Goal: Task Accomplishment & Management: Manage account settings

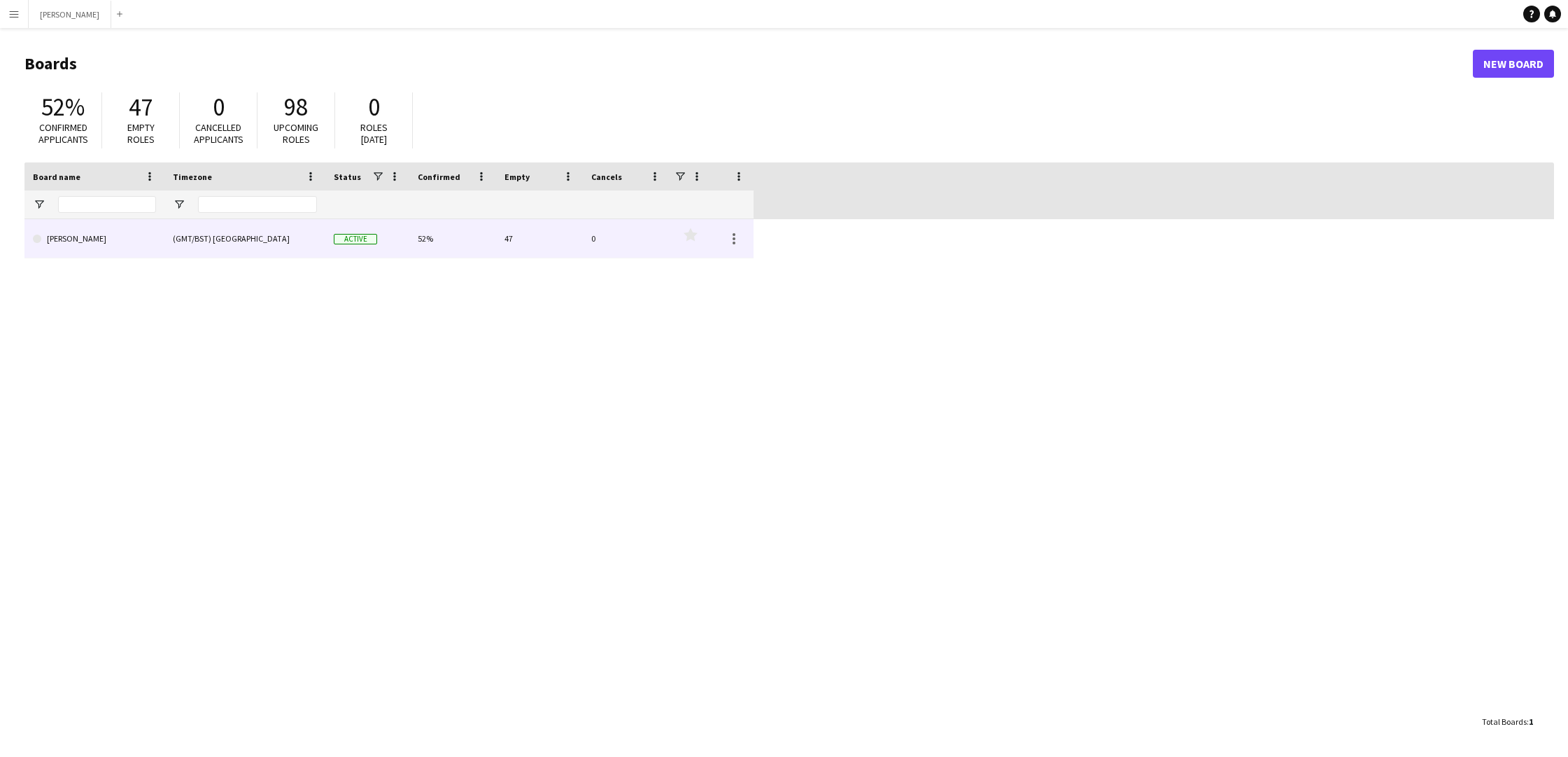
click at [259, 244] on div "(GMT/BST) [GEOGRAPHIC_DATA]" at bounding box center [245, 238] width 161 height 39
click at [222, 250] on div "(GMT/BST) [GEOGRAPHIC_DATA]" at bounding box center [245, 238] width 161 height 39
click at [282, 240] on div "(GMT/BST) [GEOGRAPHIC_DATA]" at bounding box center [245, 238] width 161 height 39
click at [83, 231] on link "[PERSON_NAME]" at bounding box center [95, 239] width 123 height 40
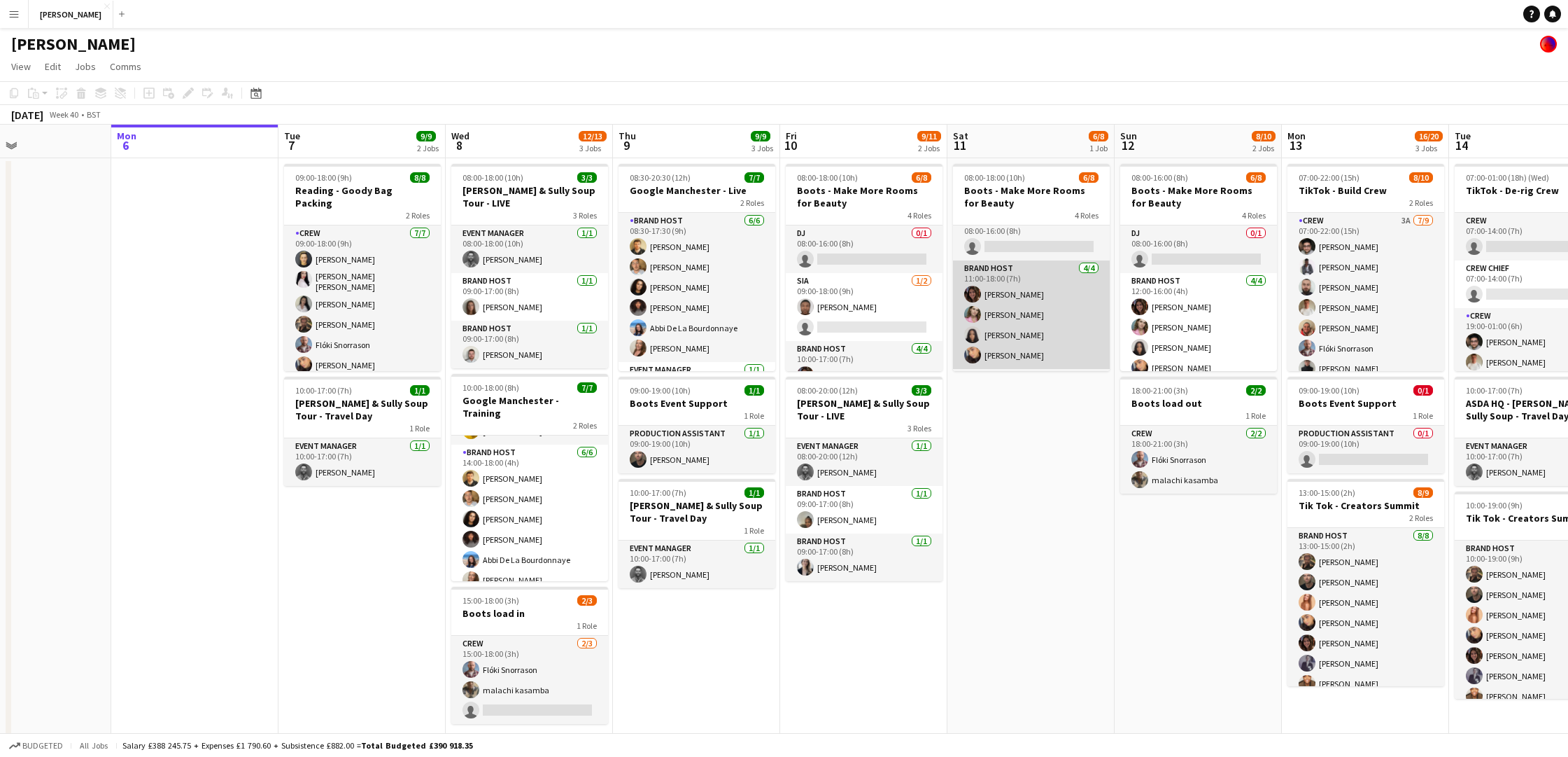
scroll to position [21, 0]
click at [1043, 276] on app-card-role "Brand Host [DATE] 11:00-18:00 (7h) [PERSON_NAME] [PERSON_NAME] [PERSON_NAME] [P…" at bounding box center [1031, 306] width 157 height 108
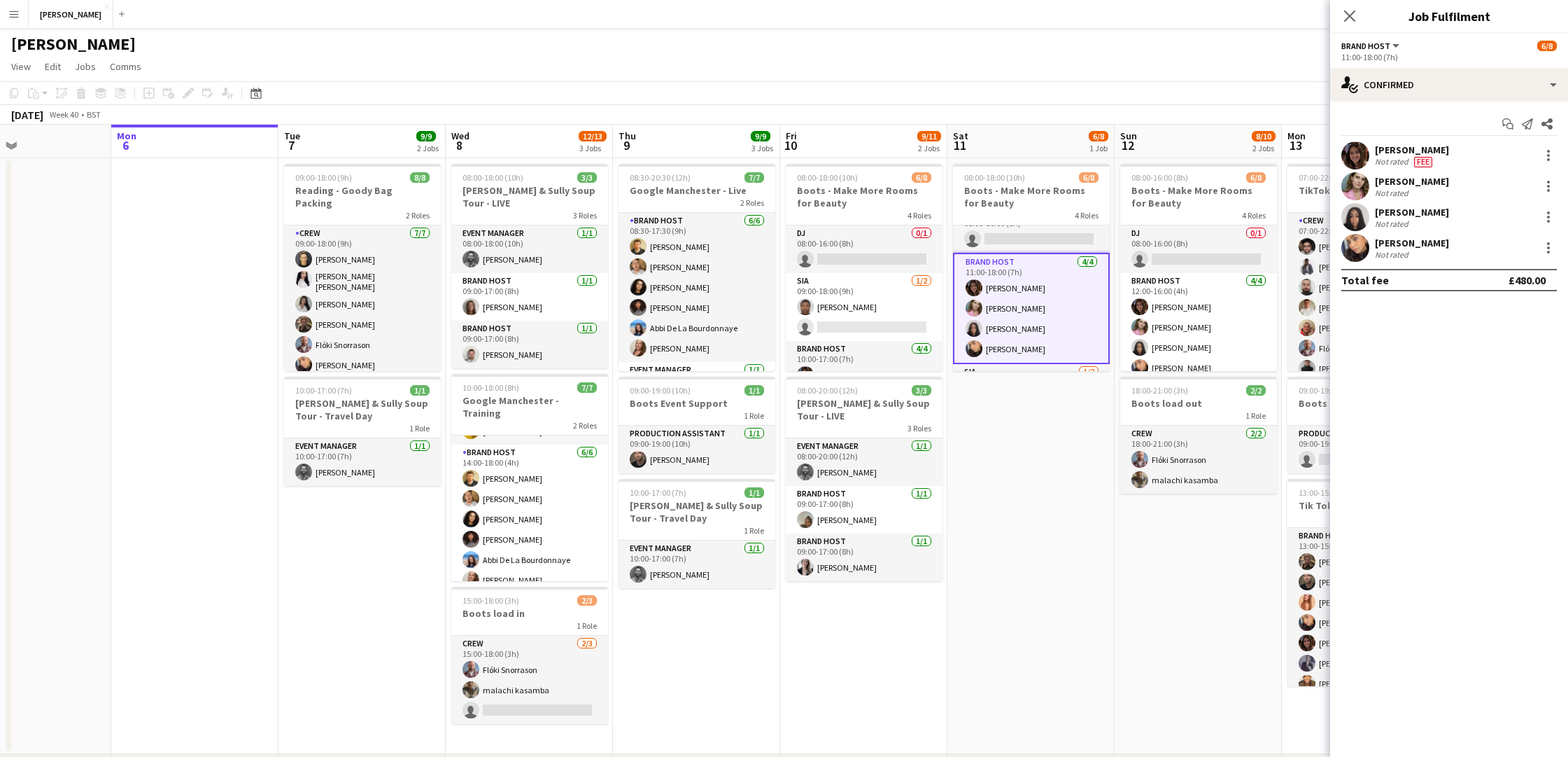
click at [313, 94] on app-toolbar "Copy Paste Paste Command V Paste with crew Command Shift V Paste linked Job [GE…" at bounding box center [784, 93] width 1568 height 24
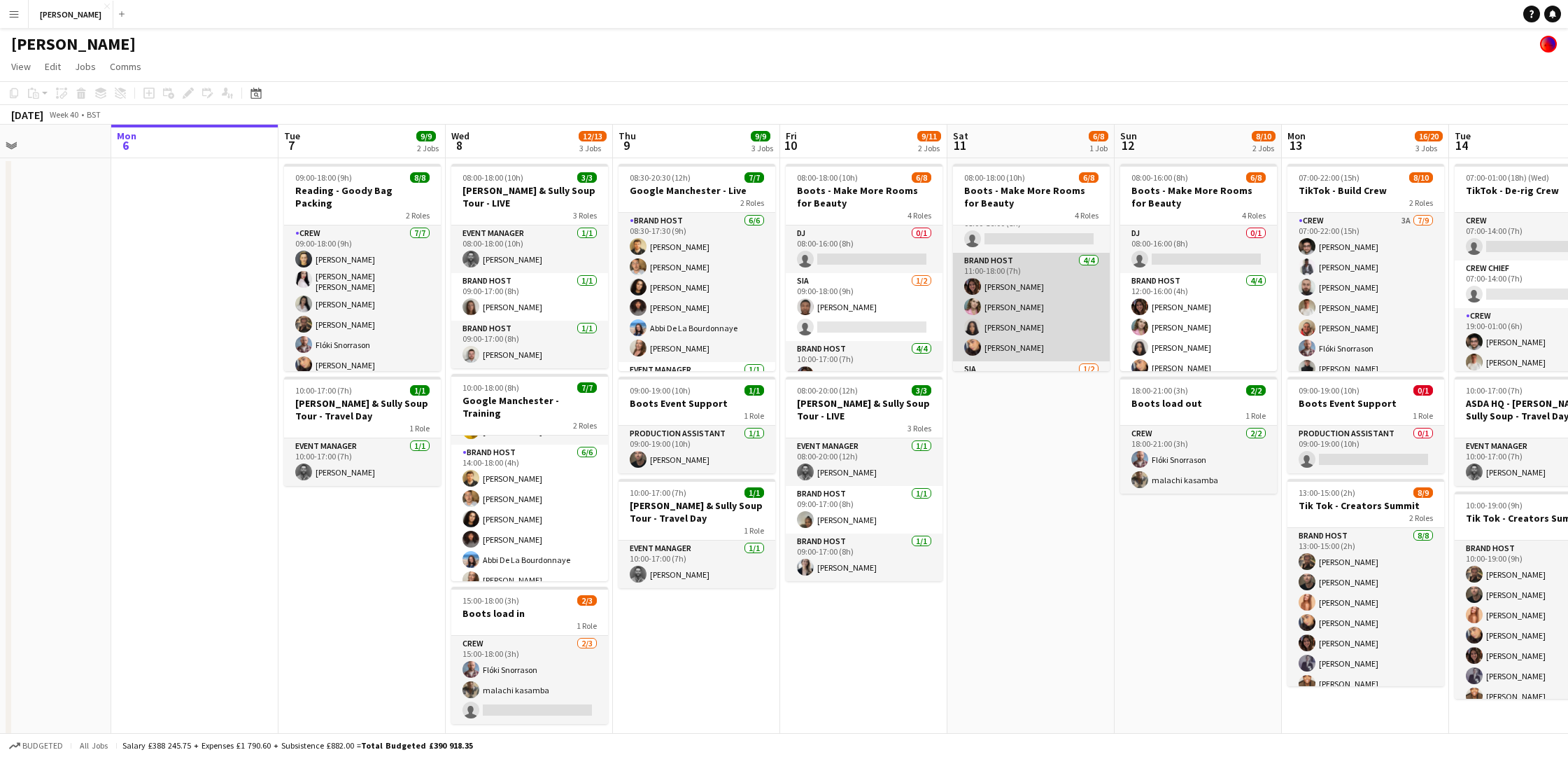
click at [1052, 268] on app-card-role "Brand Host [DATE] 11:00-18:00 (7h) [PERSON_NAME] [PERSON_NAME] [PERSON_NAME] [P…" at bounding box center [1031, 306] width 157 height 108
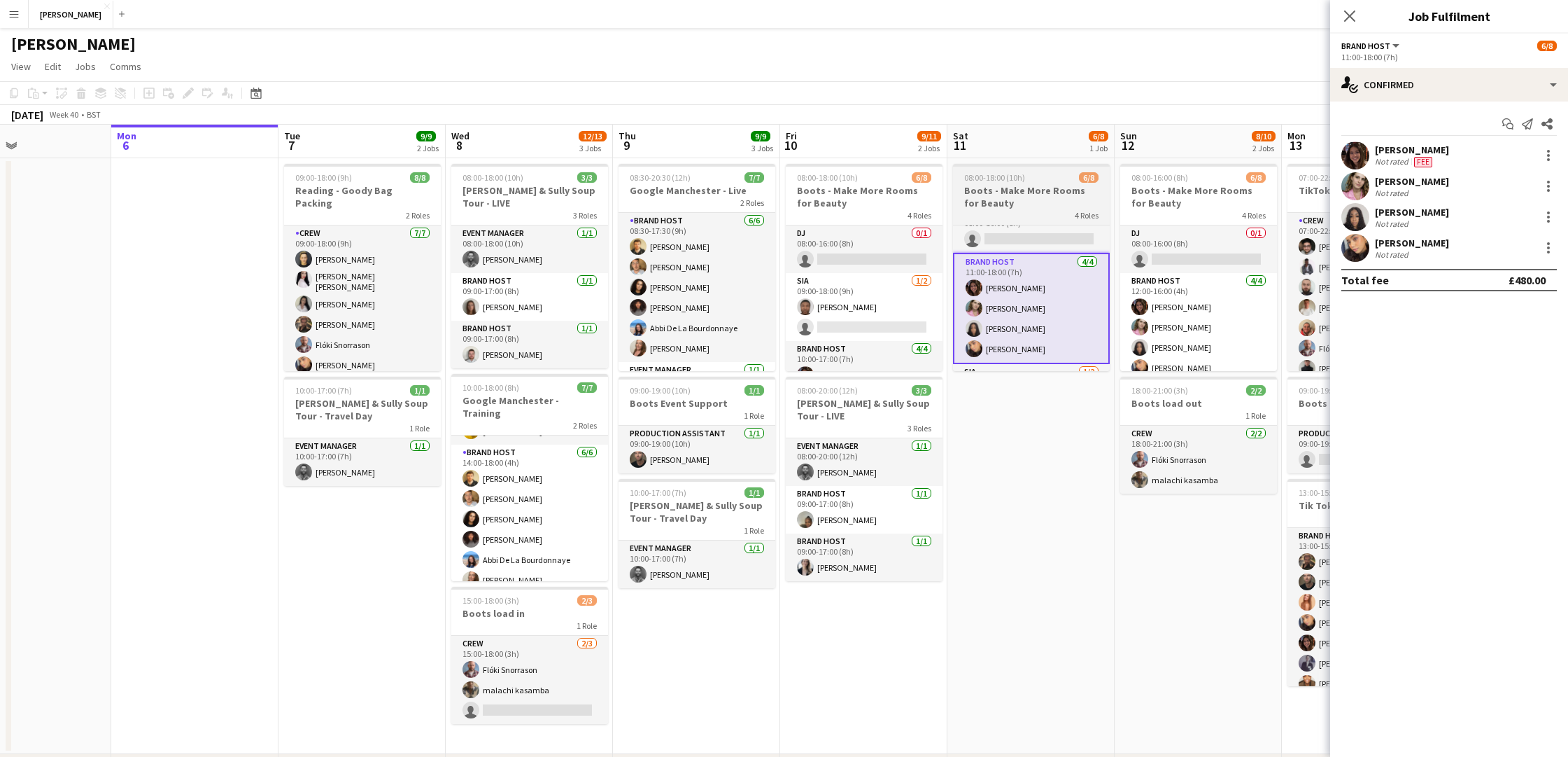
click at [1037, 199] on h3 "Boots - Make More Rooms for Beauty" at bounding box center [1031, 197] width 157 height 25
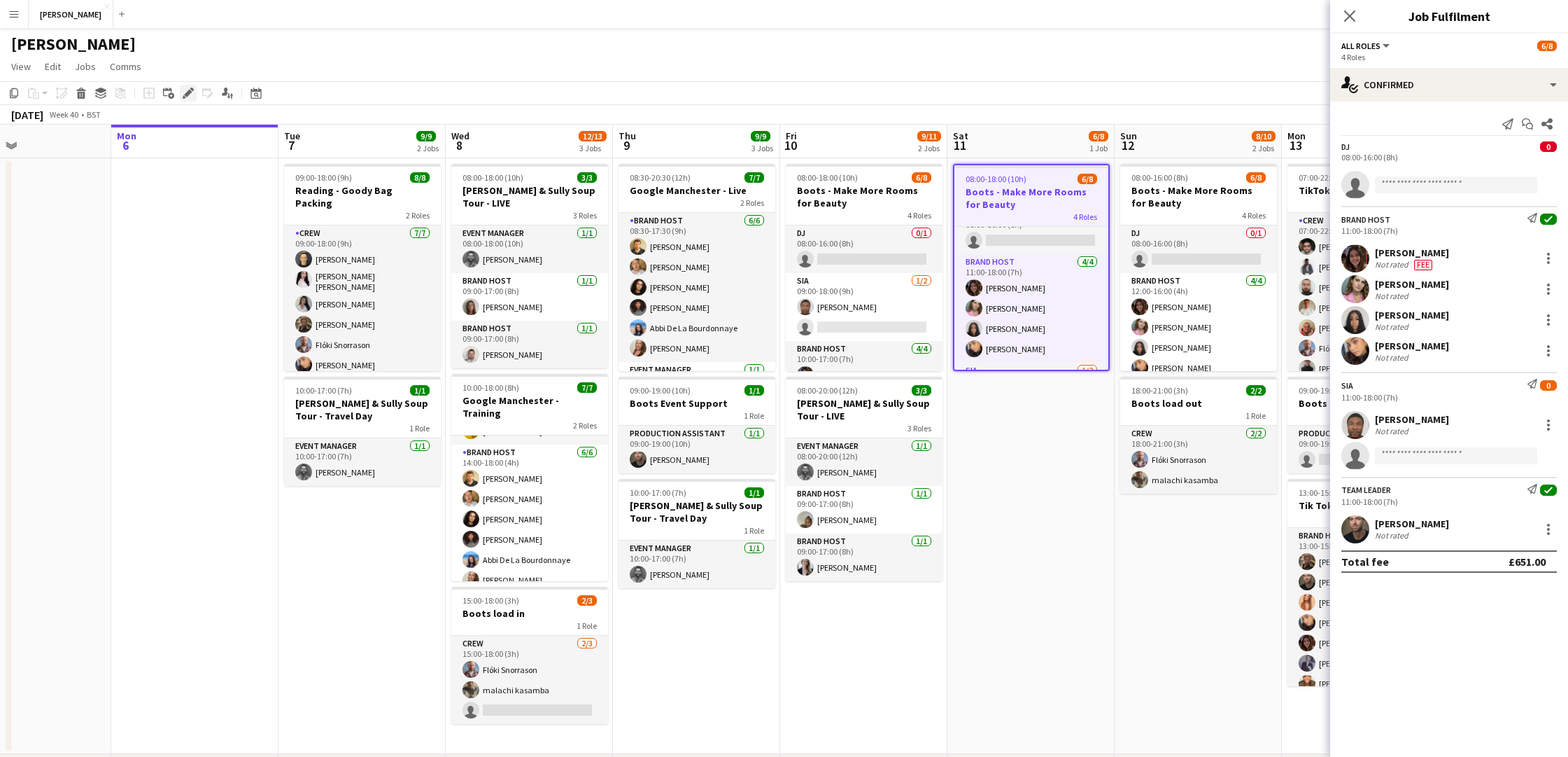
click at [189, 92] on icon at bounding box center [188, 93] width 8 height 8
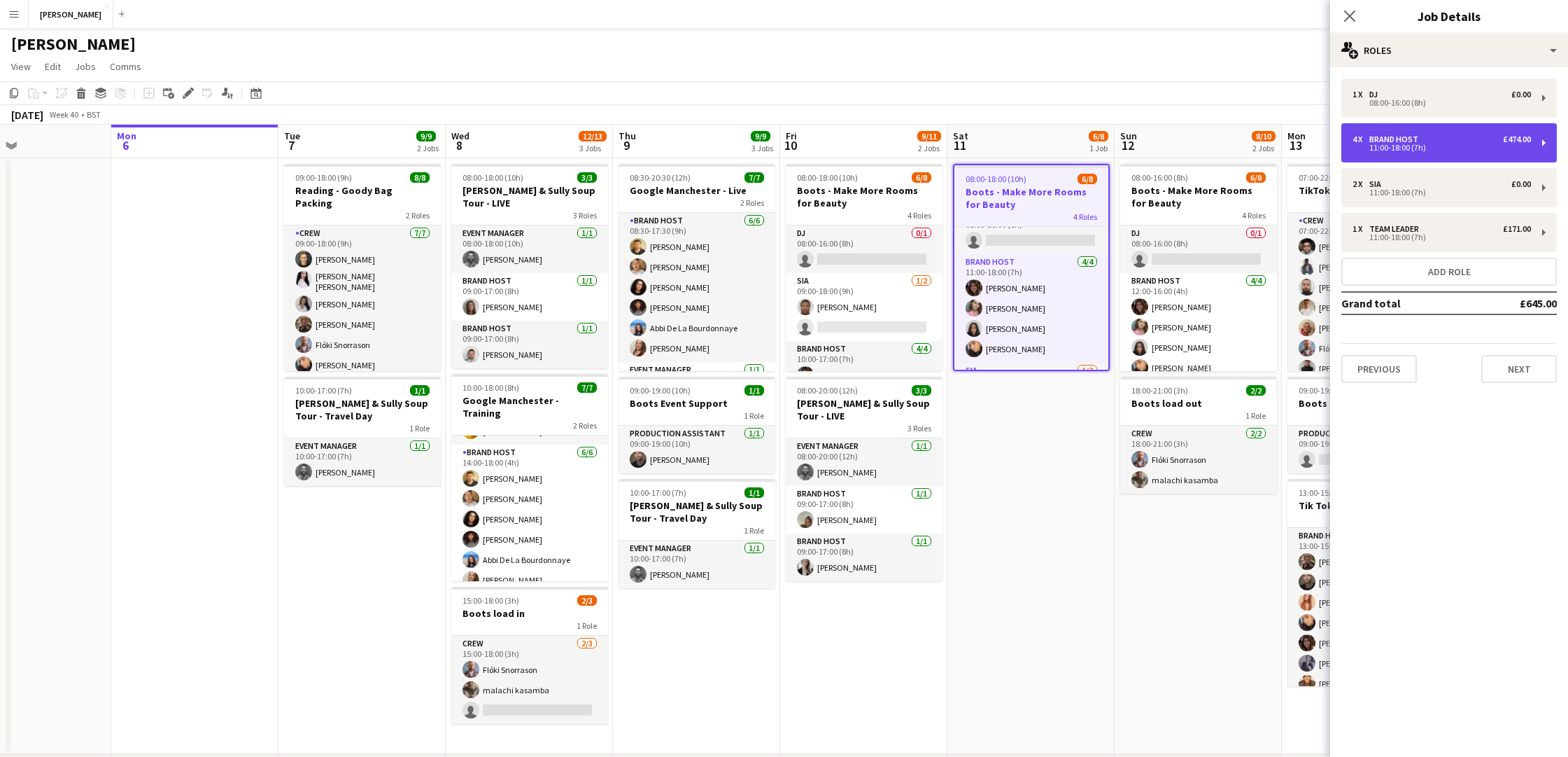
click at [1474, 151] on div "4 x Brand Host £474.00 11:00-18:00 (7h)" at bounding box center [1449, 143] width 216 height 40
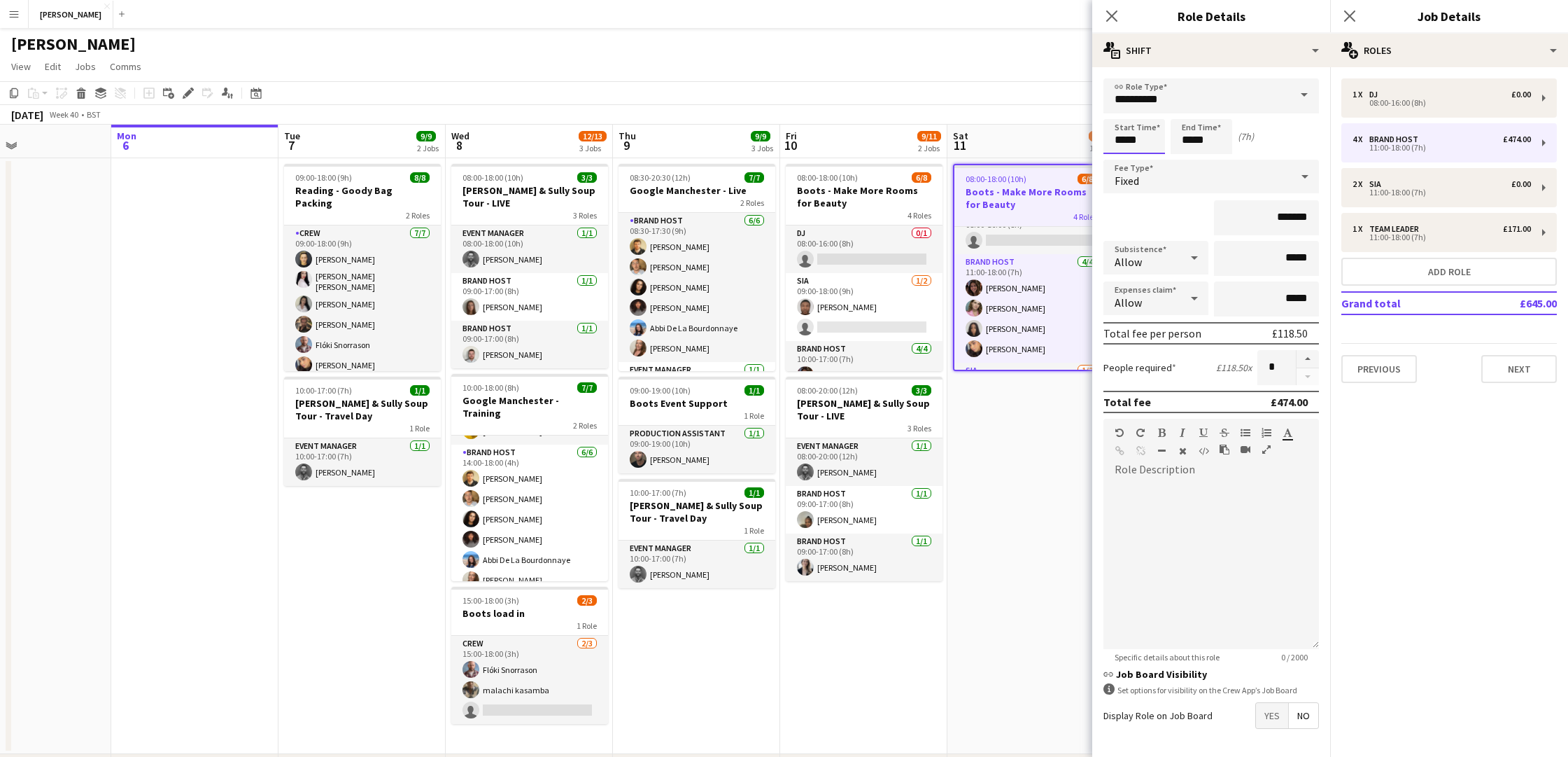
click at [1124, 138] on input "*****" at bounding box center [1134, 136] width 62 height 35
click at [1026, 446] on app-date-cell "08:00-18:00 (10h) 6/8 Boots - Make More Rooms for Beauty 4 Roles DJ 0/1 08:00-1…" at bounding box center [1030, 456] width 167 height 596
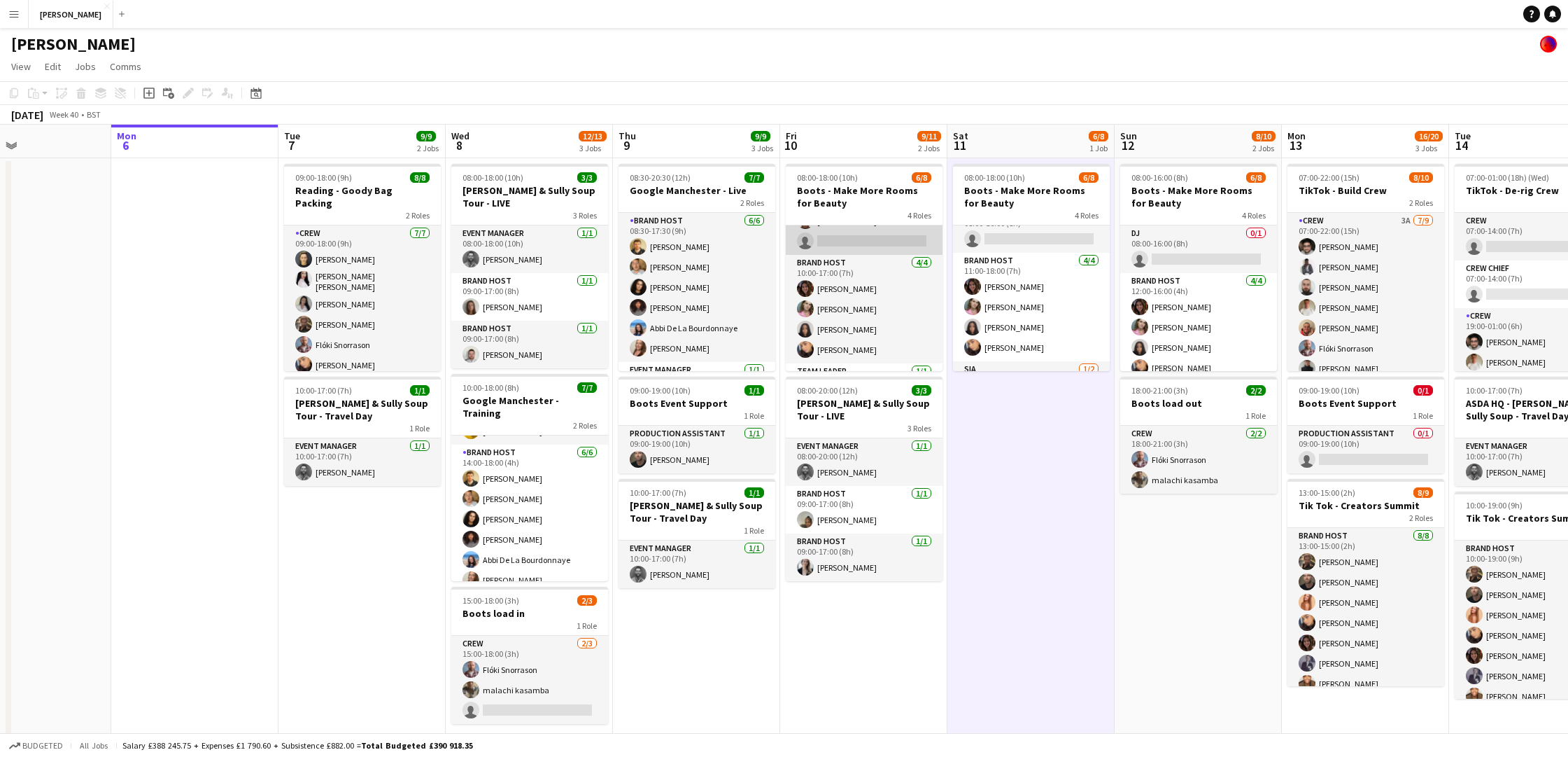
scroll to position [87, 0]
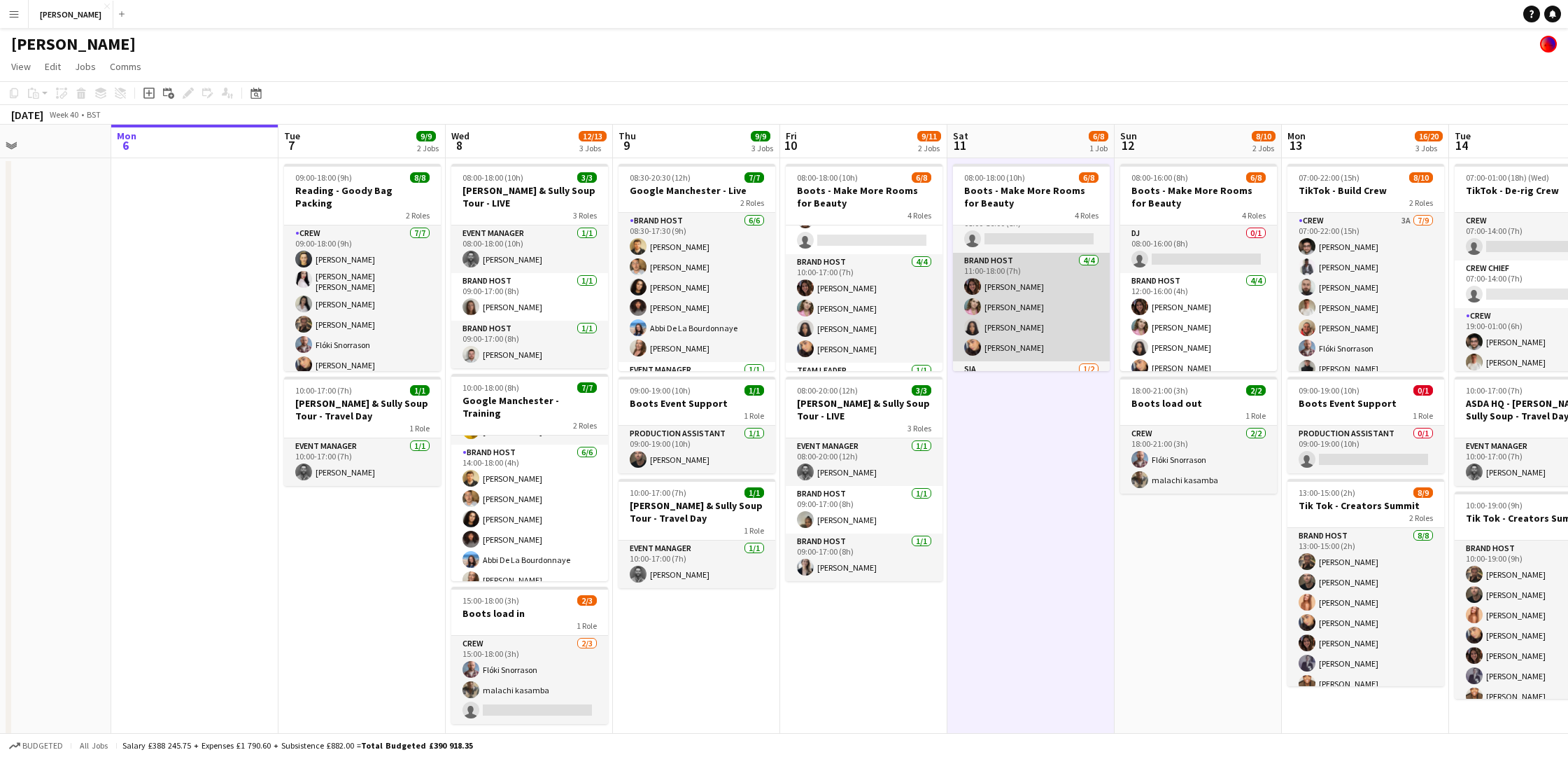
click at [1050, 286] on app-card-role "Brand Host [DATE] 11:00-18:00 (7h) [PERSON_NAME] [PERSON_NAME] [PERSON_NAME] [P…" at bounding box center [1031, 306] width 157 height 108
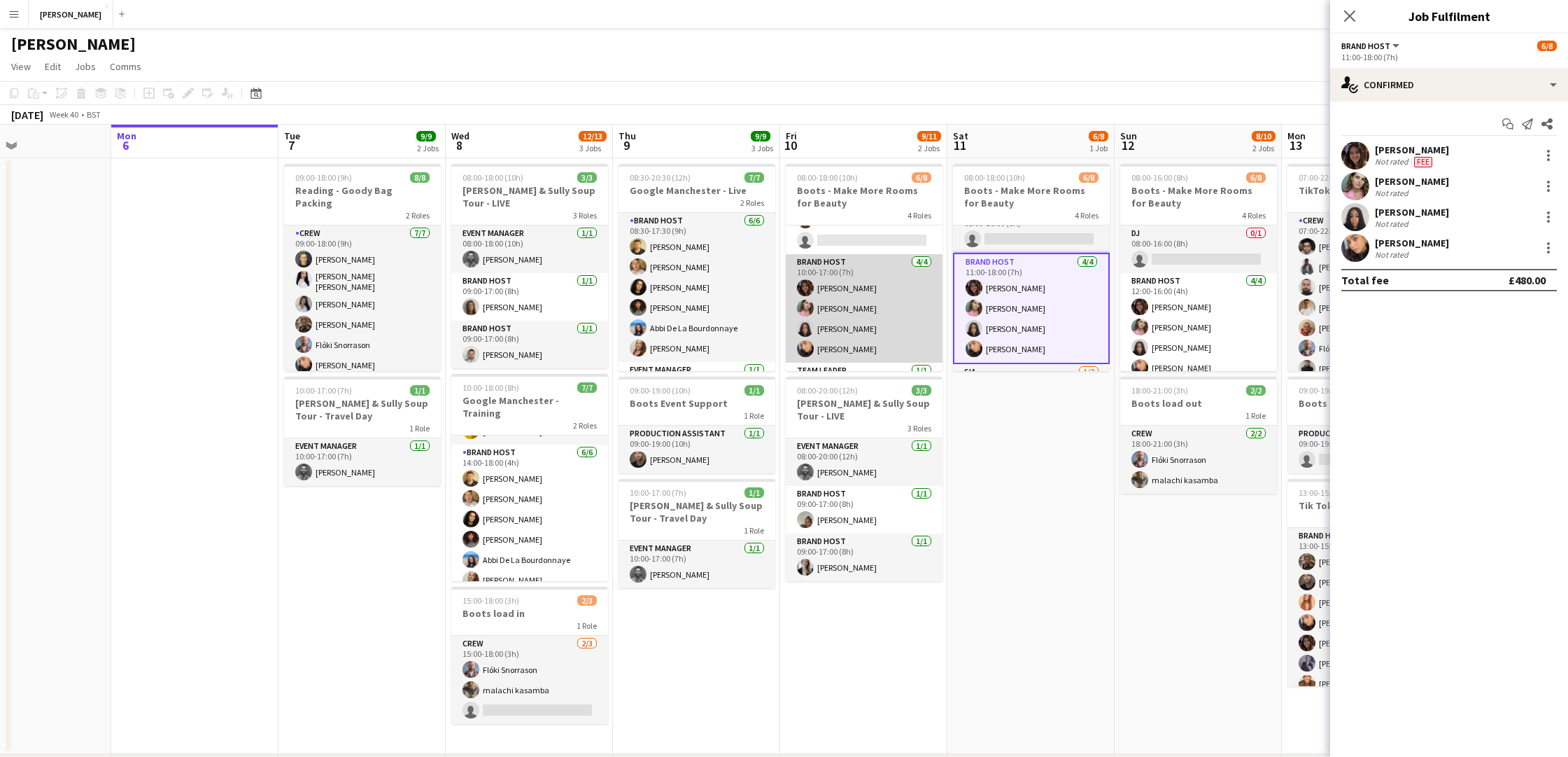
click at [894, 291] on app-card-role "Brand Host [DATE] 10:00-17:00 (7h) [PERSON_NAME] [PERSON_NAME] [PERSON_NAME] [P…" at bounding box center [864, 308] width 157 height 108
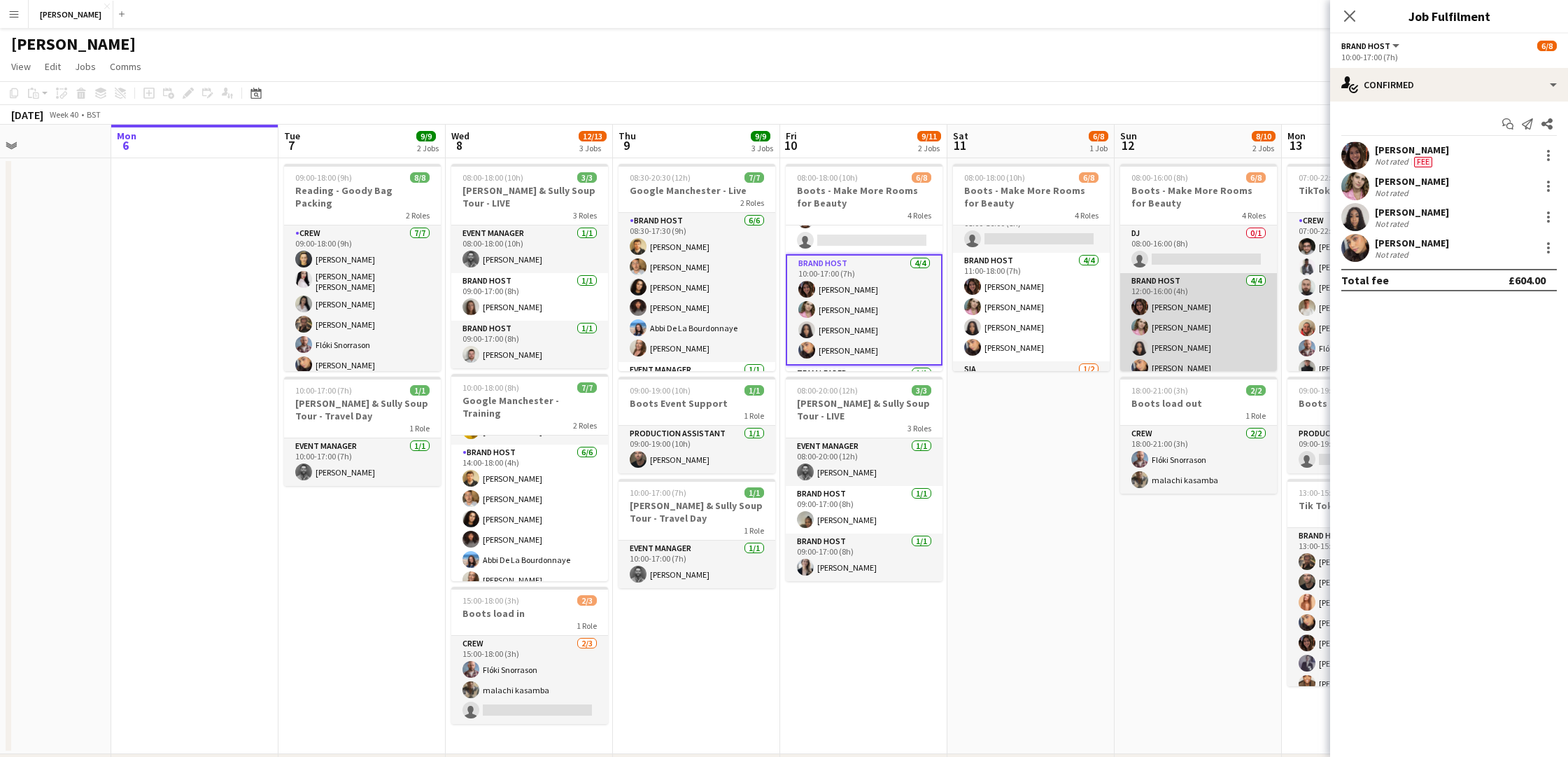
click at [1243, 307] on app-card-role "Brand Host [DATE] 12:00-16:00 (4h) [PERSON_NAME] [PERSON_NAME] [PERSON_NAME] [P…" at bounding box center [1199, 327] width 157 height 108
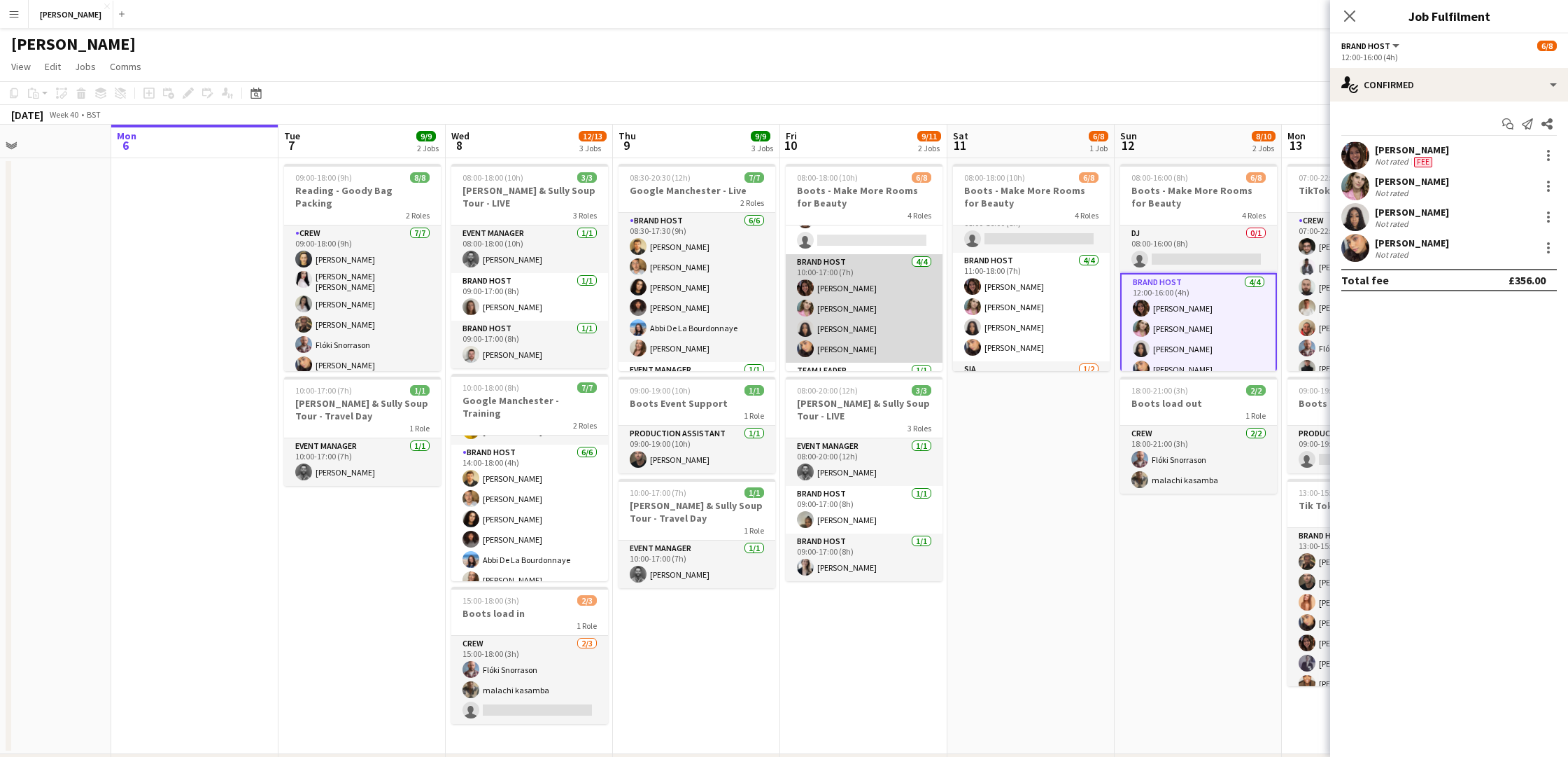
click at [874, 312] on app-card-role "Brand Host [DATE] 10:00-17:00 (7h) [PERSON_NAME] [PERSON_NAME] [PERSON_NAME] [P…" at bounding box center [864, 308] width 157 height 108
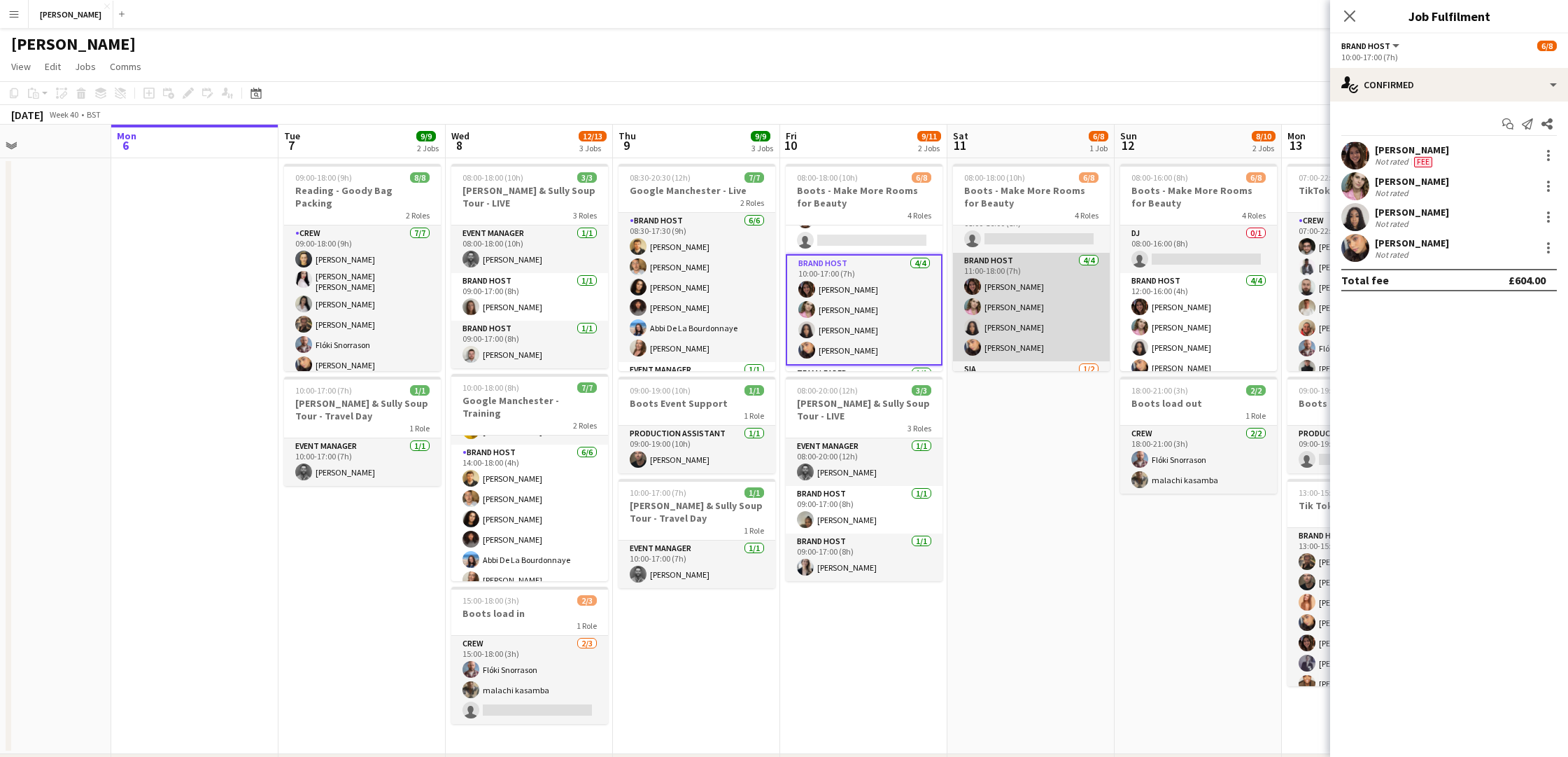
click at [1069, 297] on app-card-role "Brand Host [DATE] 11:00-18:00 (7h) [PERSON_NAME] [PERSON_NAME] [PERSON_NAME] [P…" at bounding box center [1031, 306] width 157 height 108
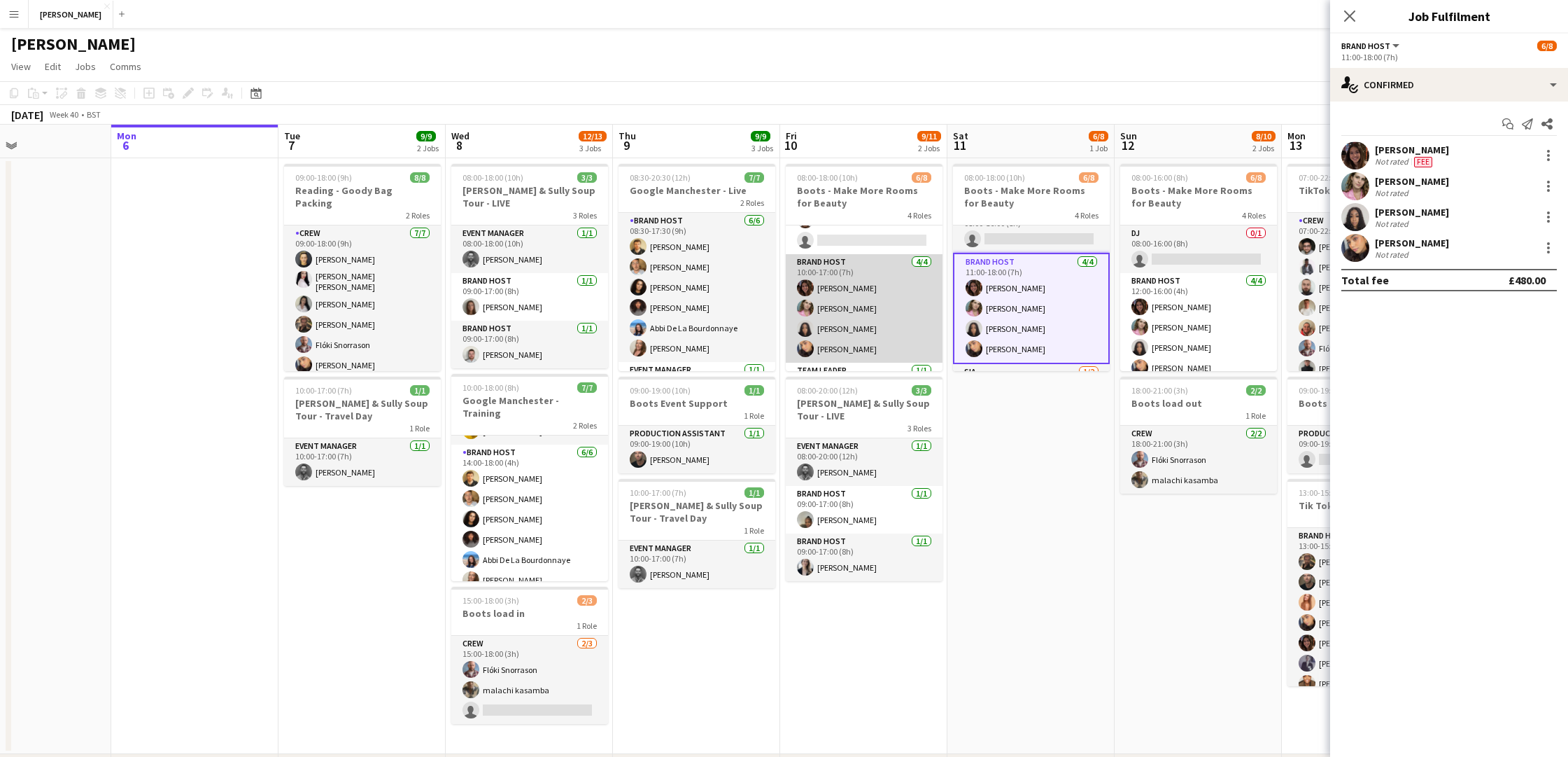
click at [920, 312] on app-card-role "Brand Host [DATE] 10:00-17:00 (7h) [PERSON_NAME] [PERSON_NAME] [PERSON_NAME] [P…" at bounding box center [864, 308] width 157 height 108
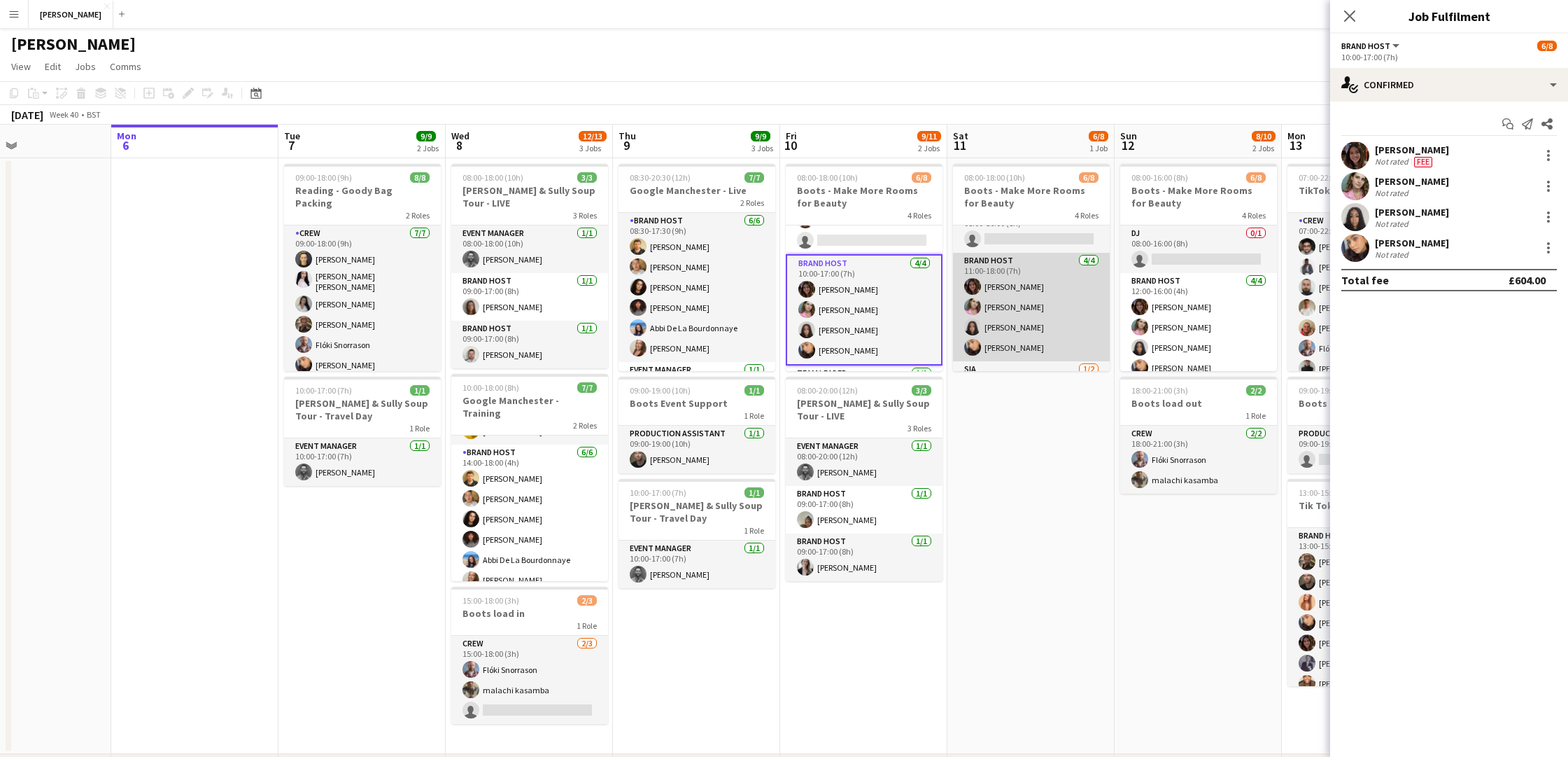
click at [1066, 295] on app-card-role "Brand Host [DATE] 11:00-18:00 (7h) [PERSON_NAME] [PERSON_NAME] [PERSON_NAME] [P…" at bounding box center [1031, 306] width 157 height 108
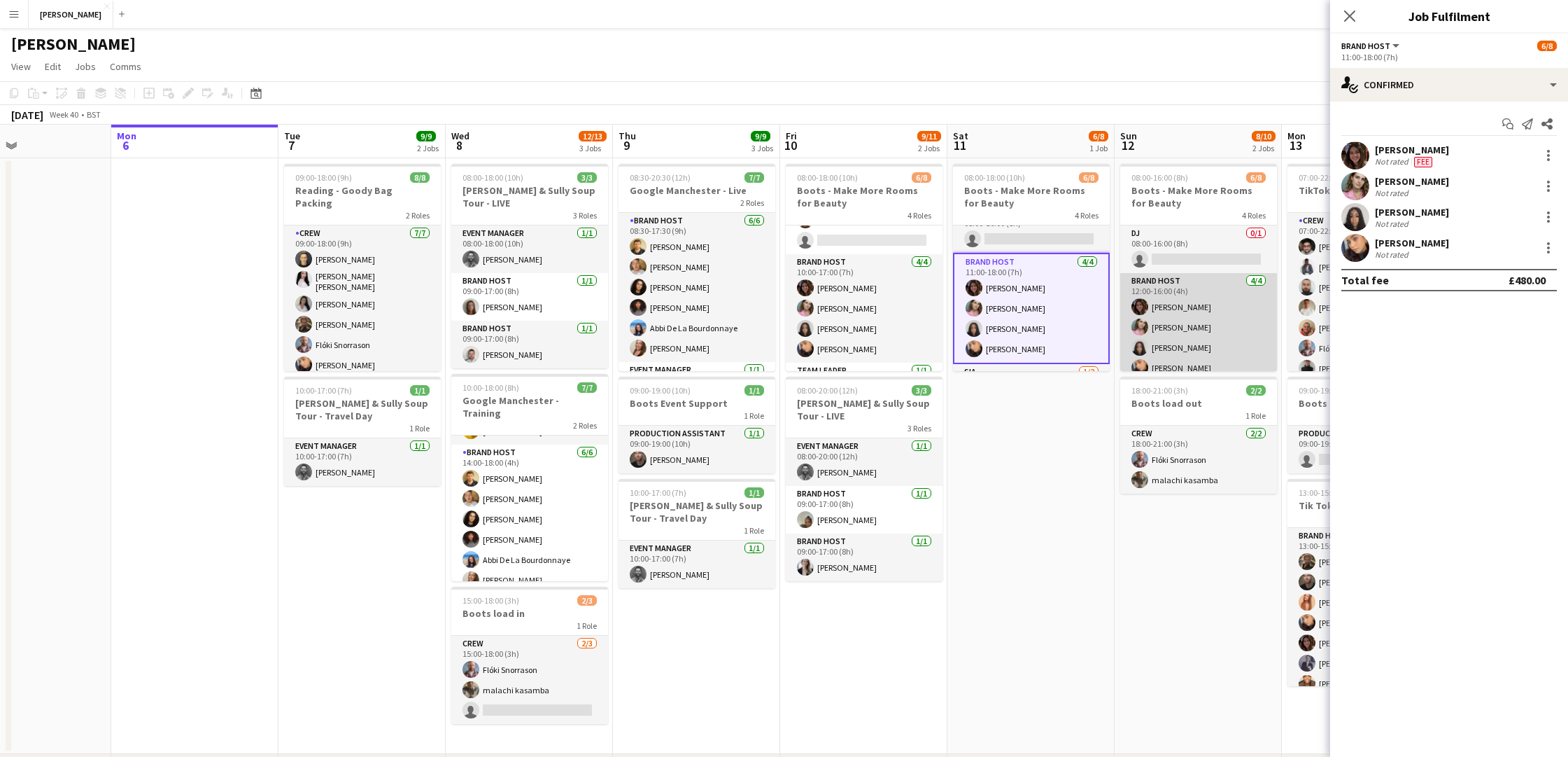
click at [1207, 301] on app-card-role "Brand Host [DATE] 12:00-16:00 (4h) [PERSON_NAME] [PERSON_NAME] [PERSON_NAME] [P…" at bounding box center [1199, 327] width 157 height 108
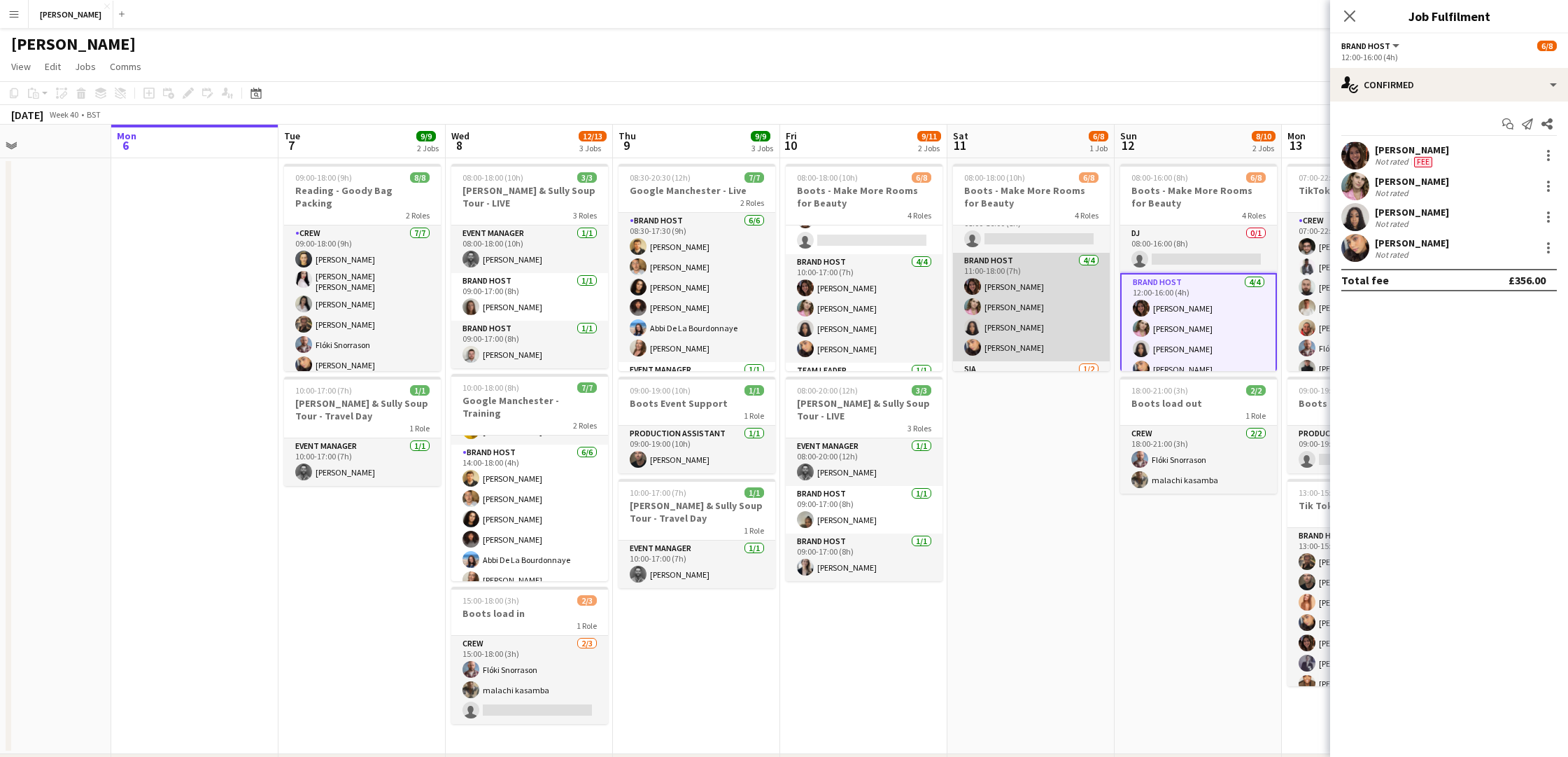
click at [1075, 298] on app-card-role "Brand Host [DATE] 11:00-18:00 (7h) [PERSON_NAME] [PERSON_NAME] [PERSON_NAME] [P…" at bounding box center [1031, 306] width 157 height 108
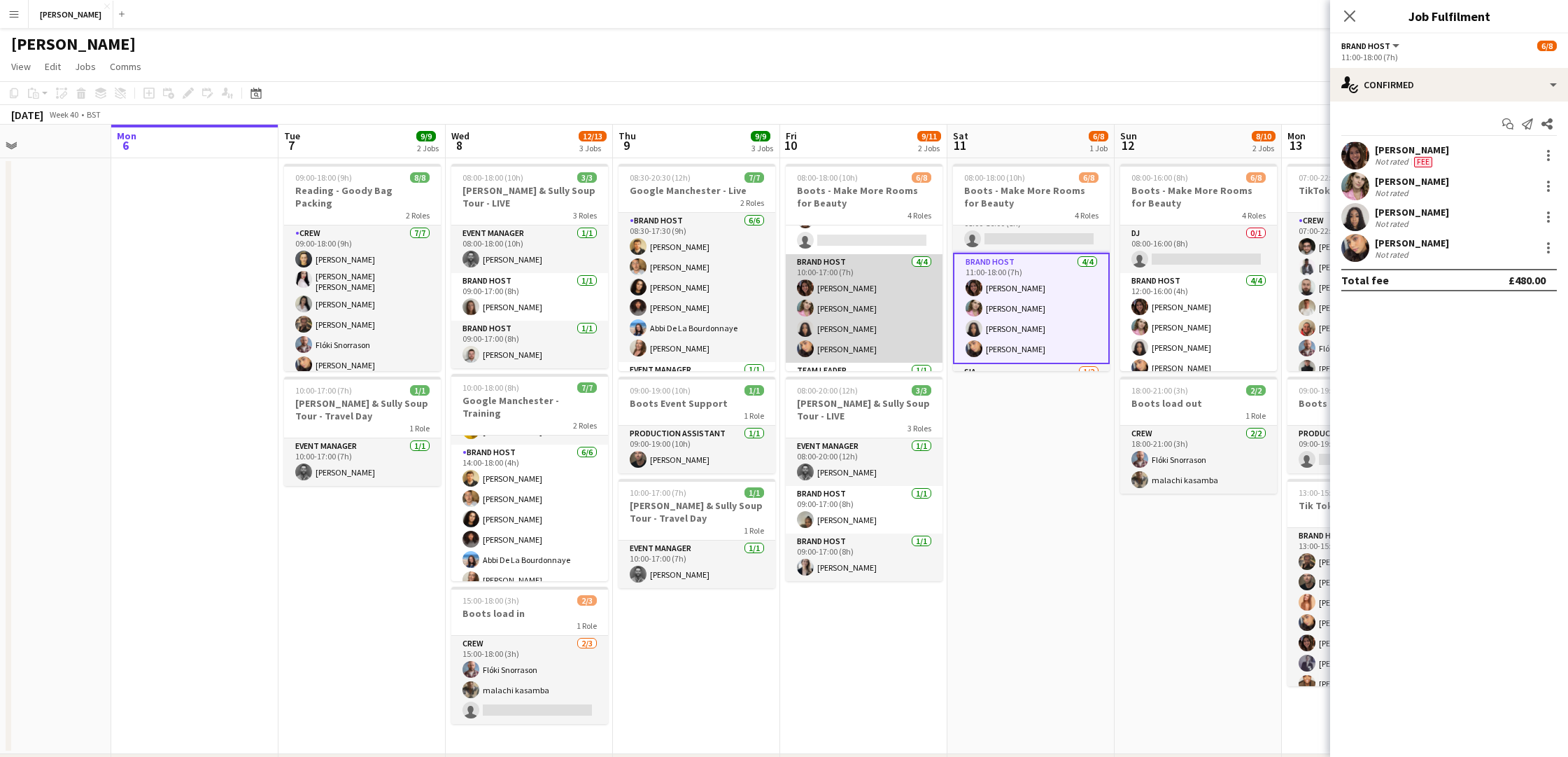
click at [905, 290] on app-card-role "Brand Host [DATE] 10:00-17:00 (7h) [PERSON_NAME] [PERSON_NAME] [PERSON_NAME] [P…" at bounding box center [864, 308] width 157 height 108
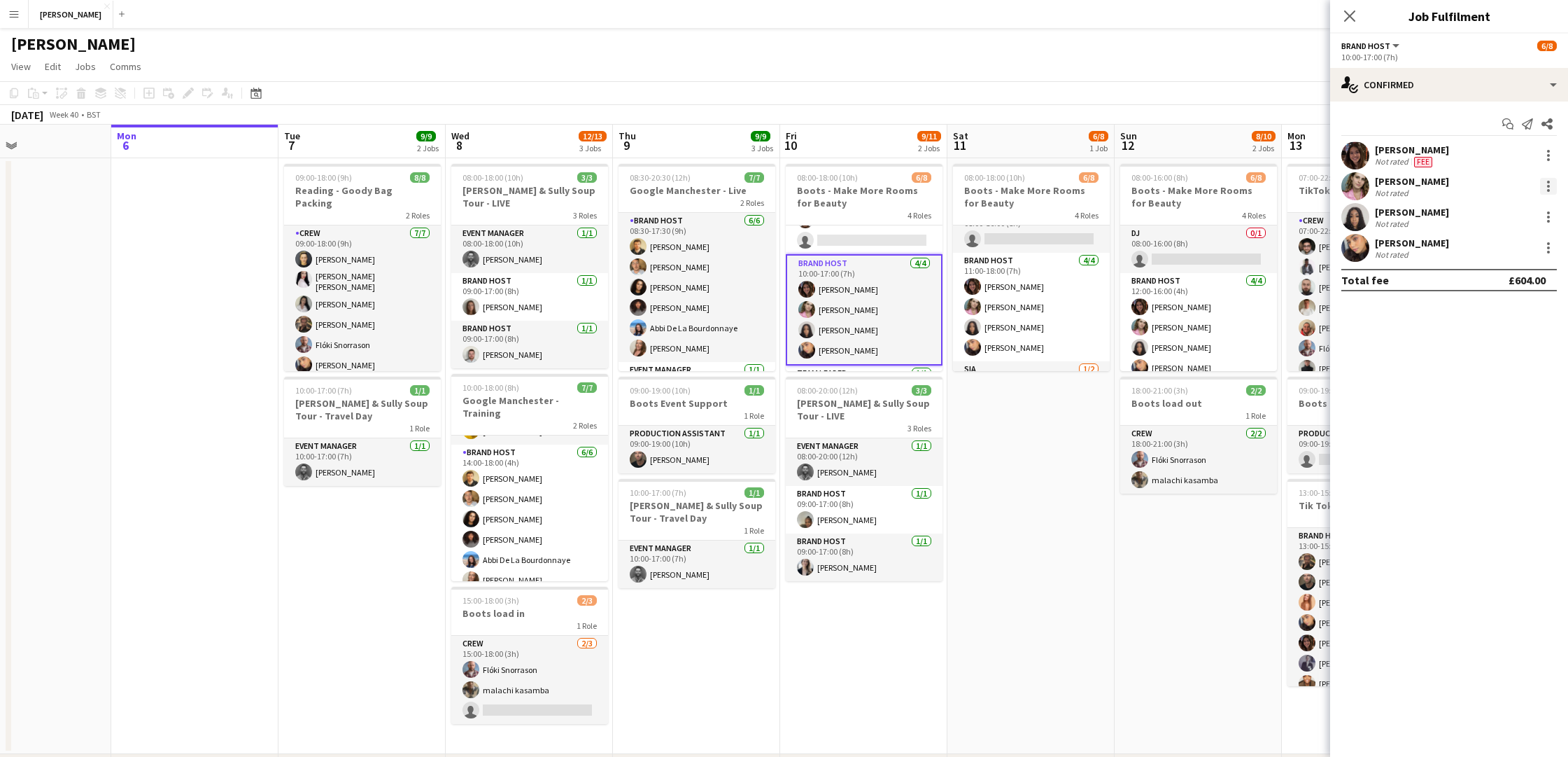
click at [1545, 180] on div at bounding box center [1548, 186] width 17 height 17
click at [1512, 213] on span "Edit fee" at bounding box center [1502, 212] width 87 height 13
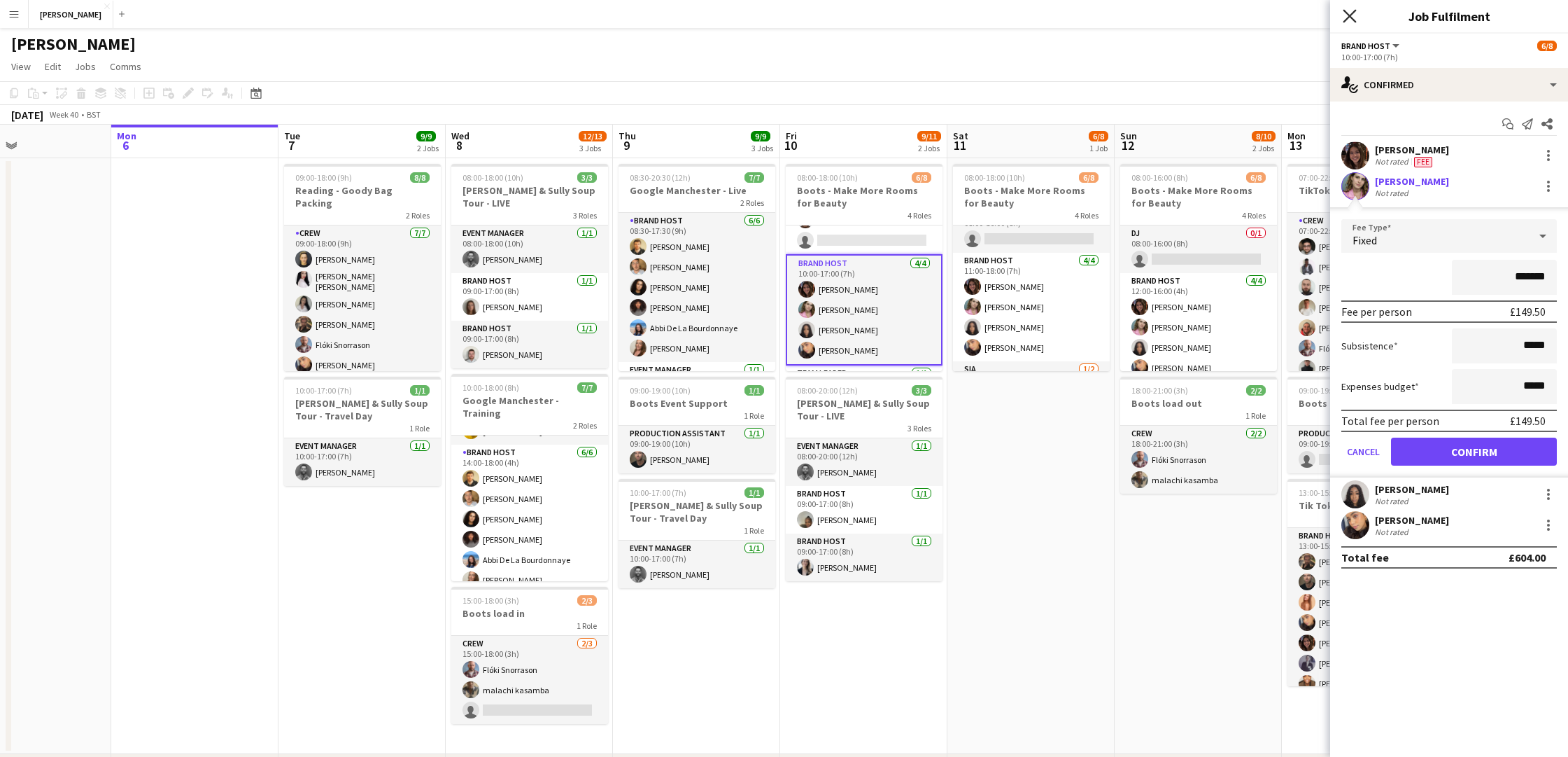
click at [1347, 20] on icon "Close pop-in" at bounding box center [1349, 16] width 13 height 13
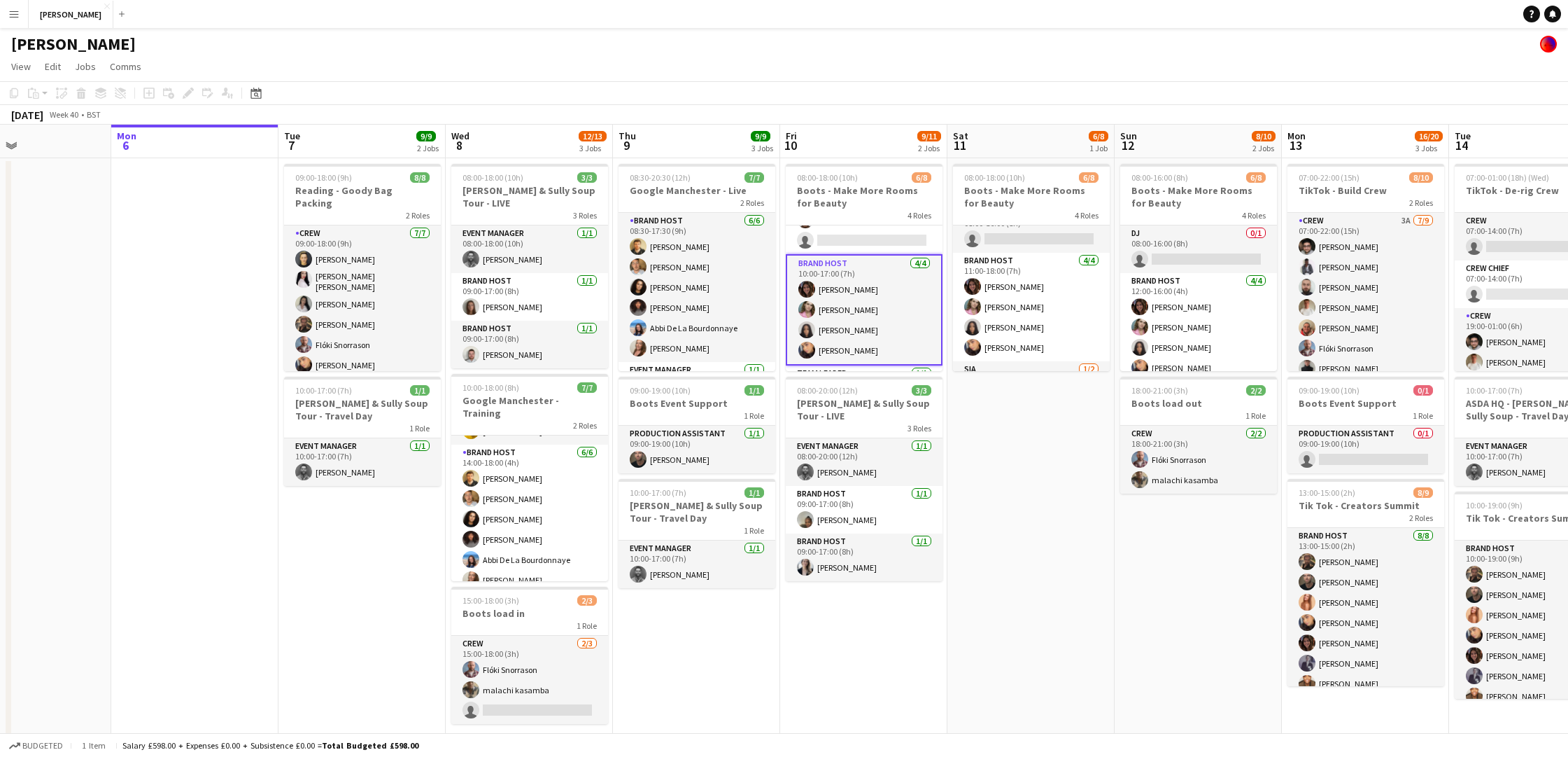
click at [872, 275] on app-card-role "Brand Host [DATE] 10:00-17:00 (7h) [PERSON_NAME] [PERSON_NAME] [PERSON_NAME] [P…" at bounding box center [864, 309] width 157 height 112
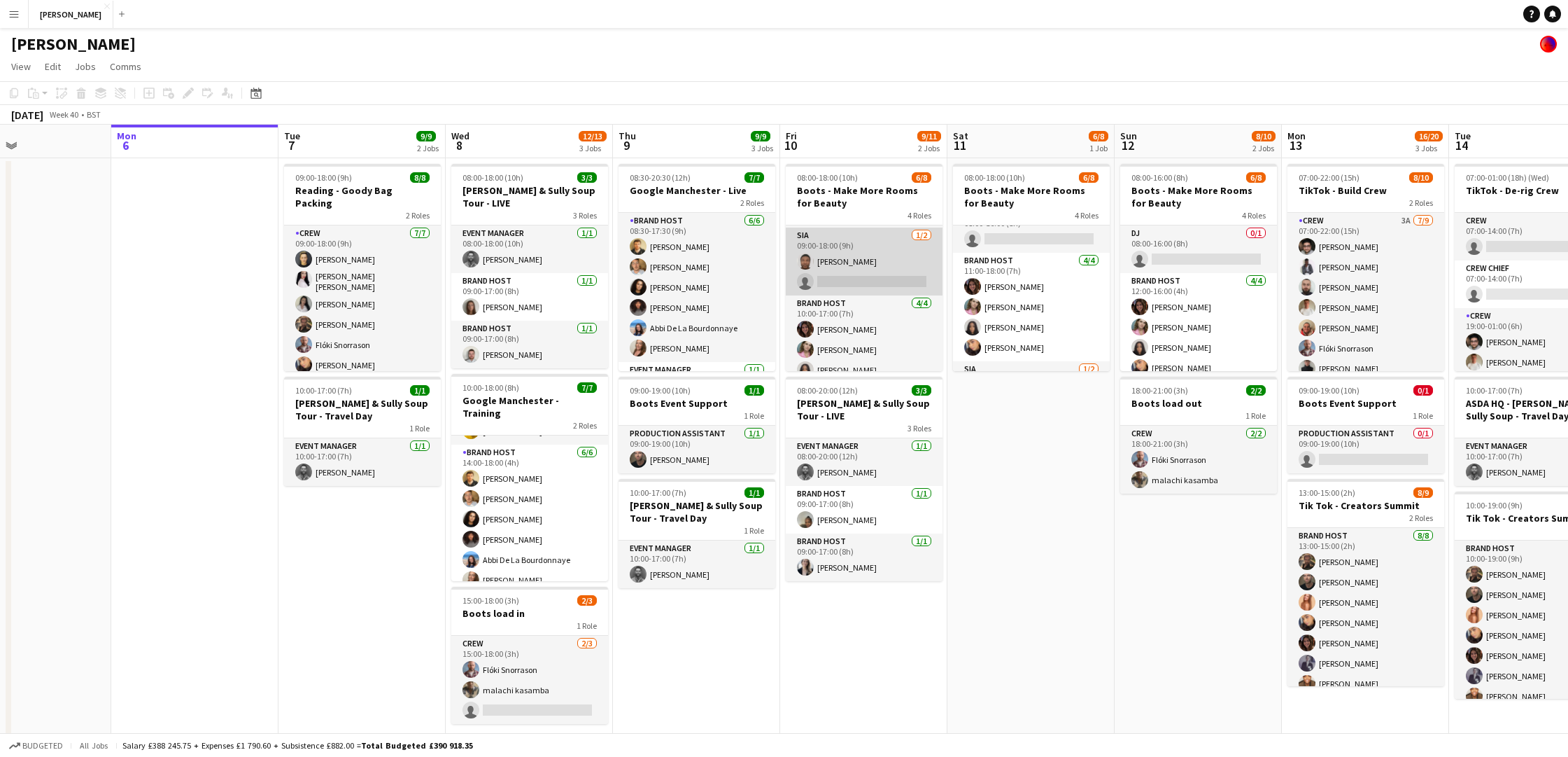
scroll to position [47, 0]
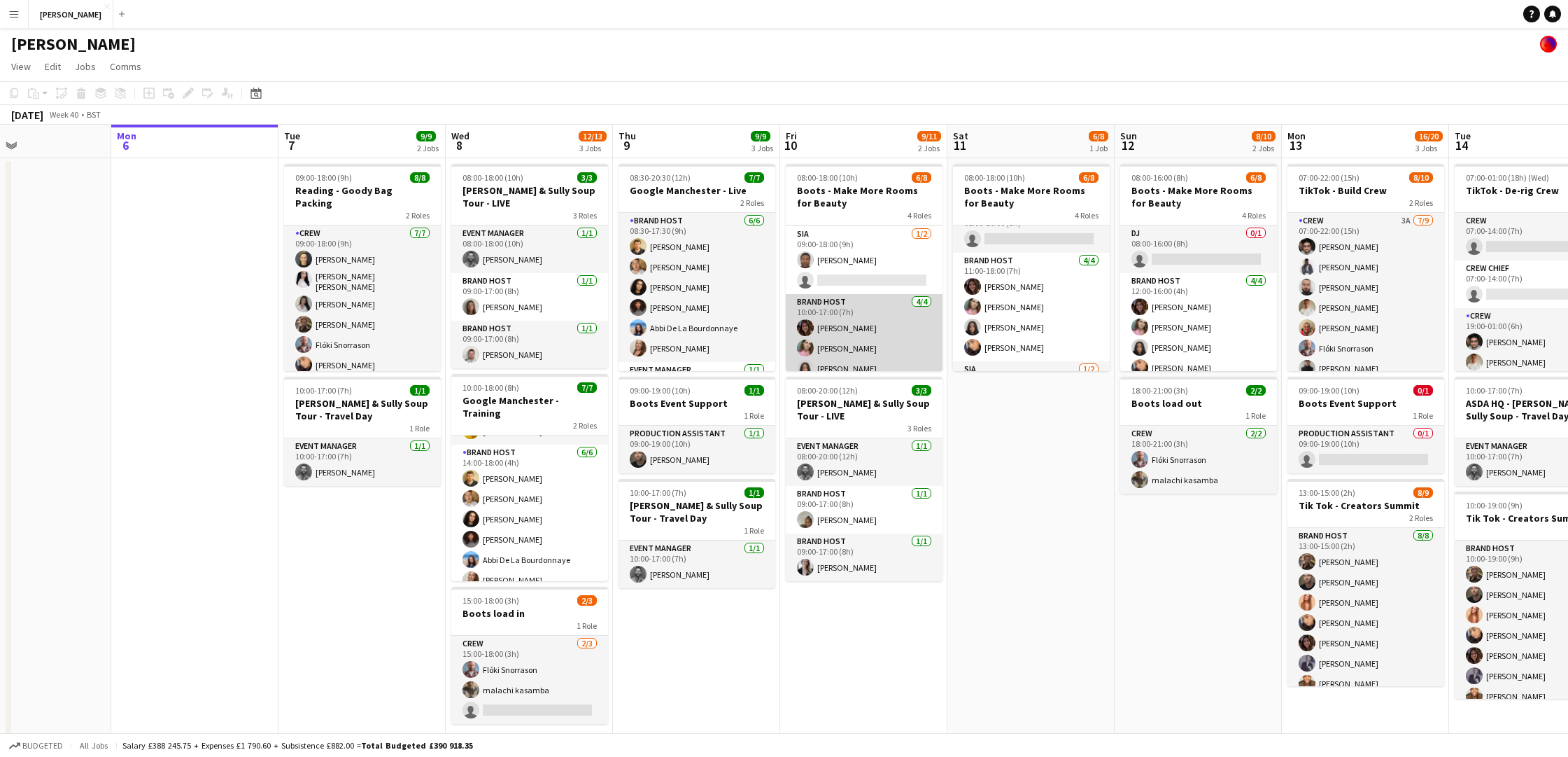
click at [877, 305] on app-card-role "Brand Host [DATE] 10:00-17:00 (7h) [PERSON_NAME] [PERSON_NAME] [PERSON_NAME] [P…" at bounding box center [864, 348] width 157 height 108
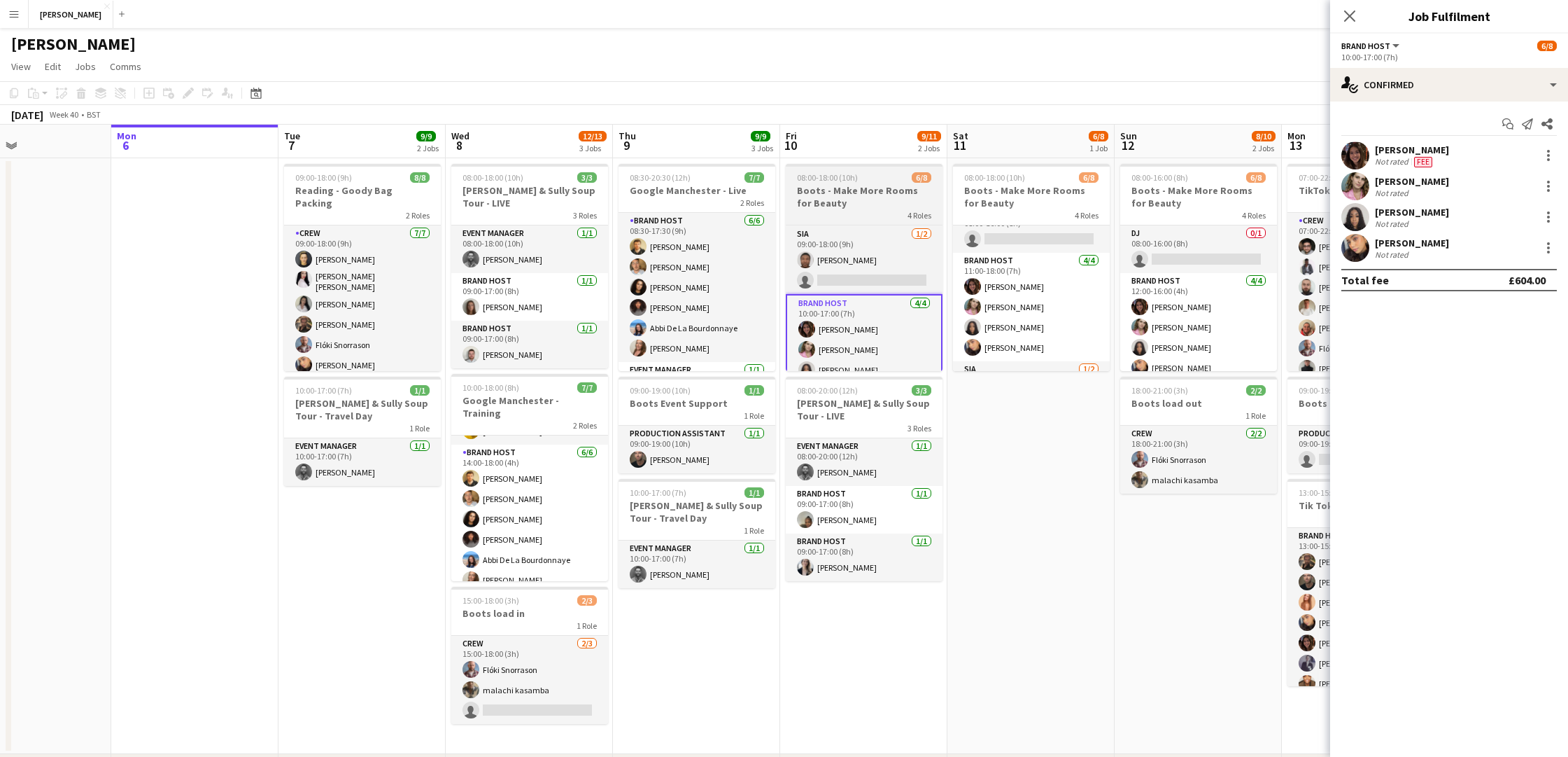
click at [882, 183] on app-job-card "08:00-18:00 (10h) 6/8 Boots - Make More Rooms for Beauty 4 Roles DJ 0/1 08:00-1…" at bounding box center [864, 267] width 157 height 207
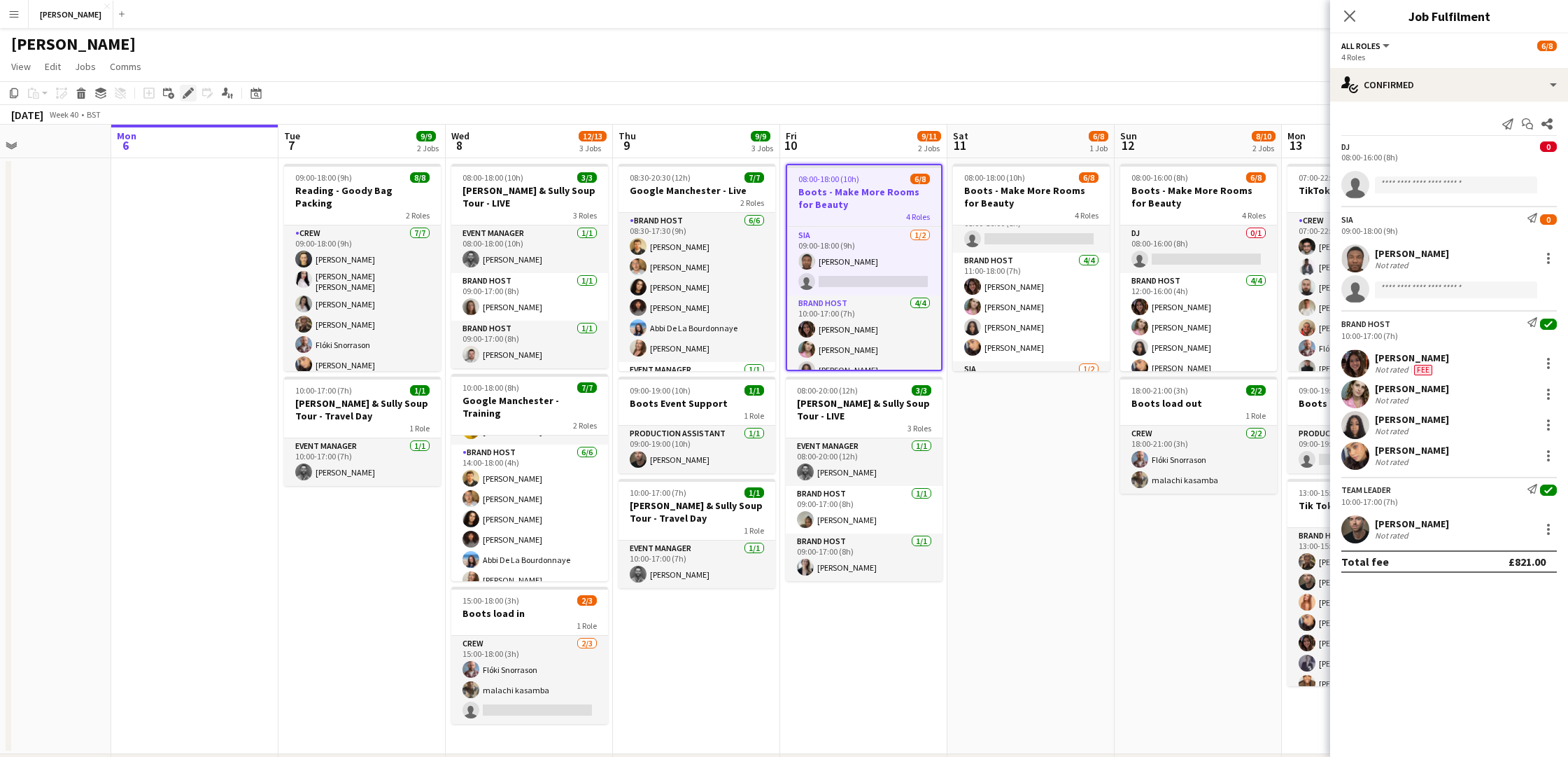
click at [191, 89] on icon "Edit" at bounding box center [188, 93] width 11 height 11
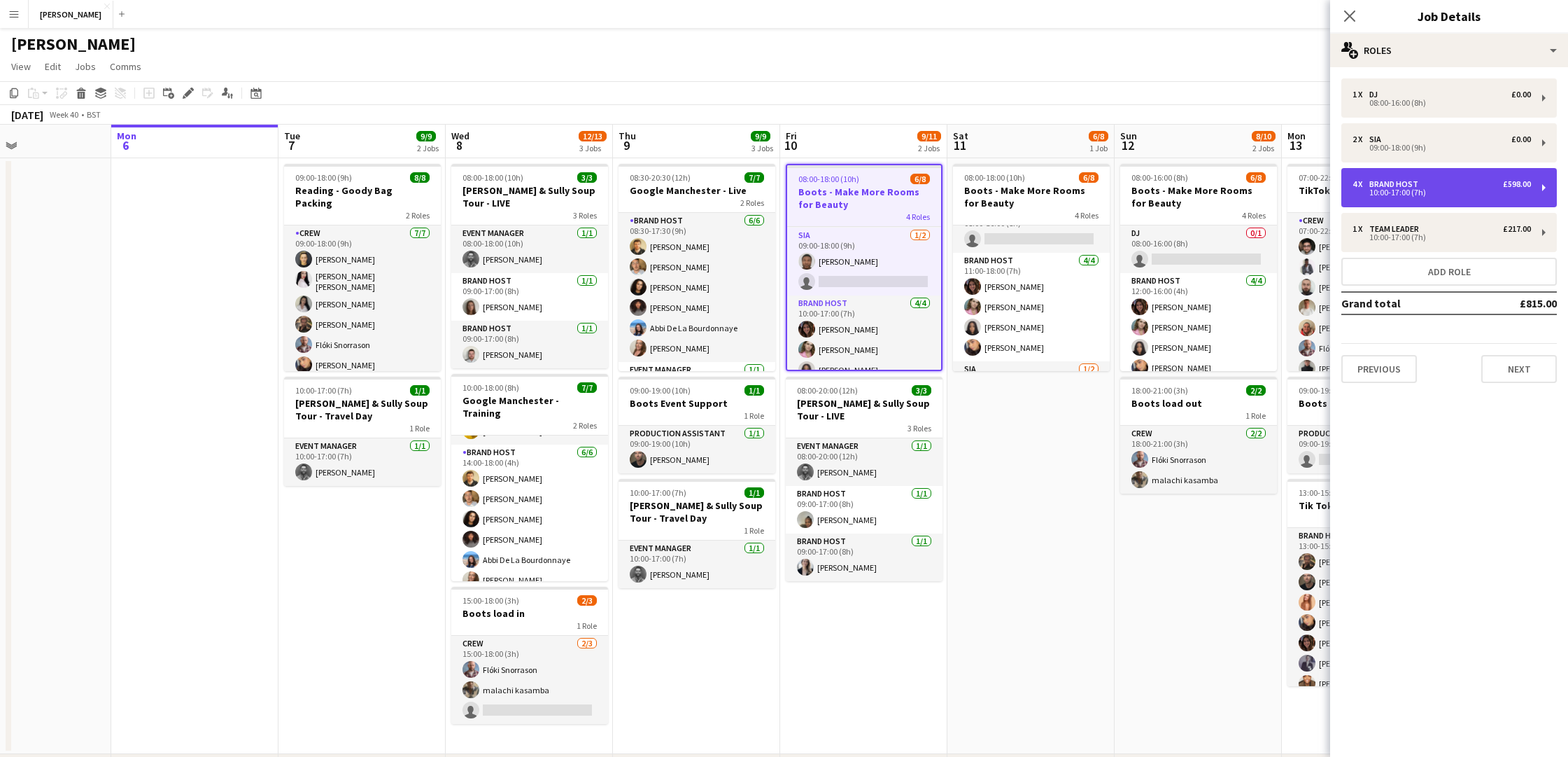
click at [1462, 193] on div "10:00-17:00 (7h)" at bounding box center [1441, 192] width 179 height 7
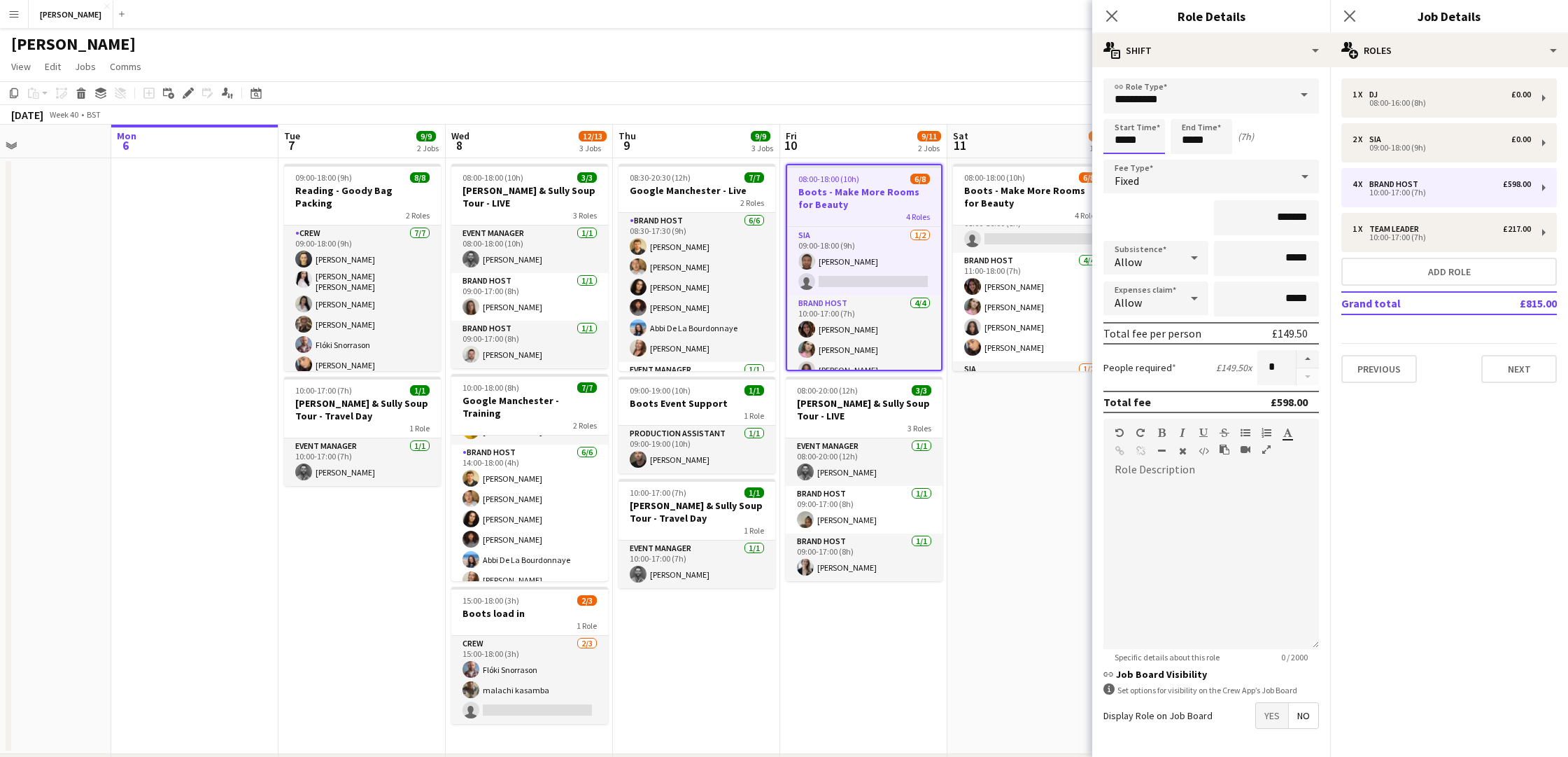
click at [1123, 139] on input "*****" at bounding box center [1134, 136] width 62 height 35
type input "*****"
click at [1192, 134] on input "*****" at bounding box center [1201, 136] width 62 height 35
type input "*****"
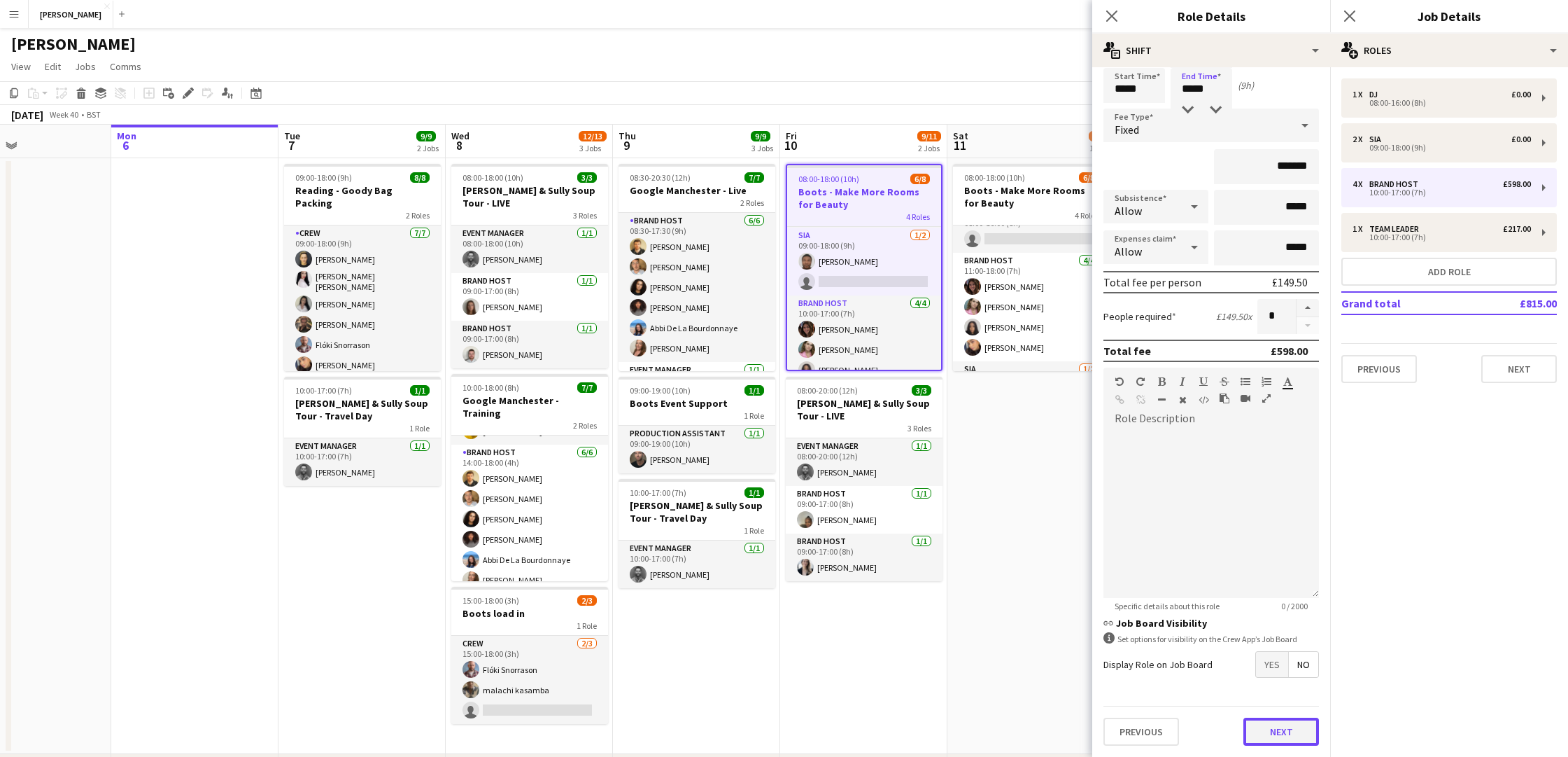
click at [1278, 729] on button "Next" at bounding box center [1281, 731] width 76 height 28
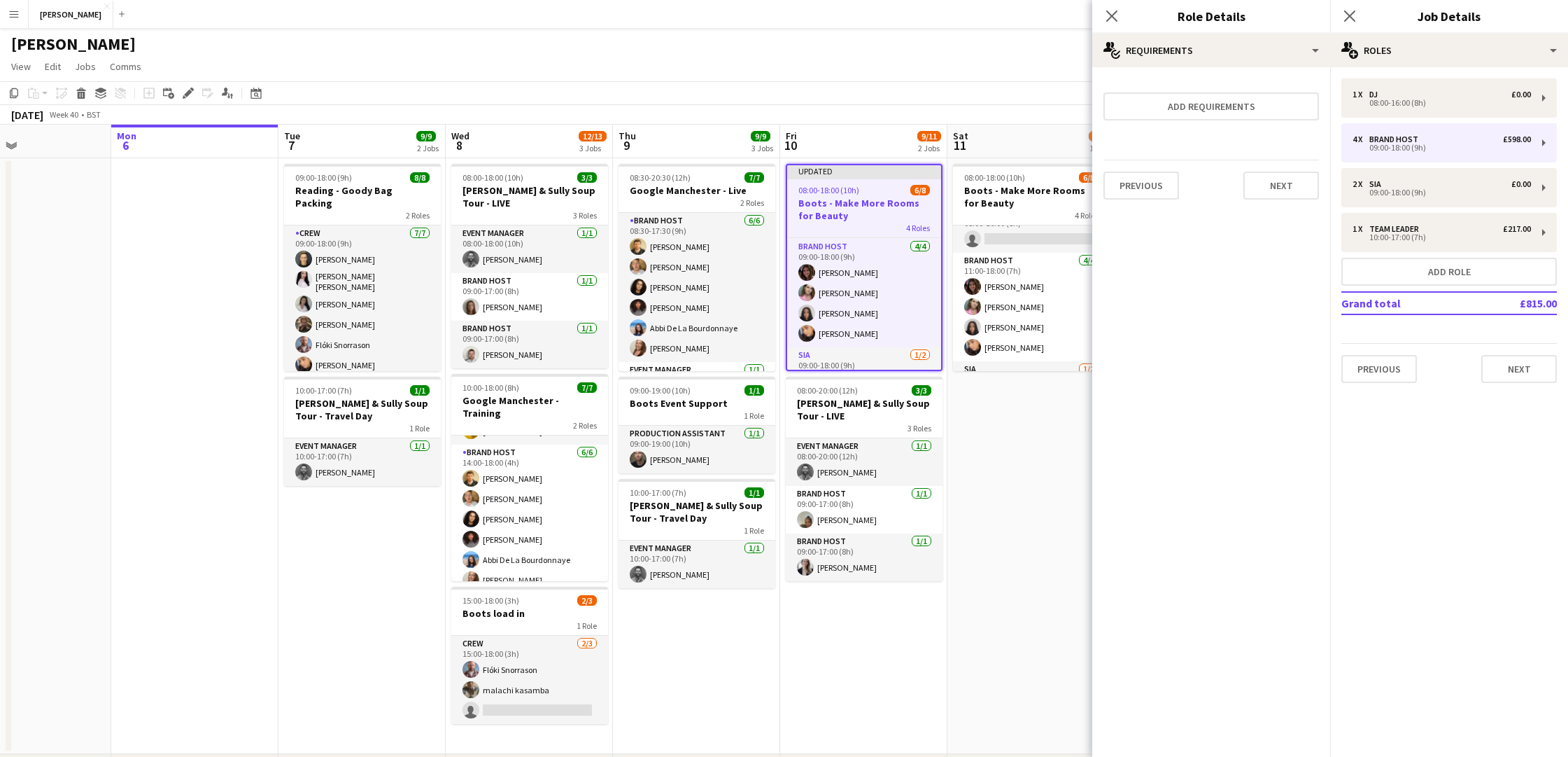
scroll to position [0, 0]
click at [1305, 184] on button "Next" at bounding box center [1281, 185] width 76 height 28
click at [1303, 192] on button "Finish" at bounding box center [1293, 187] width 52 height 28
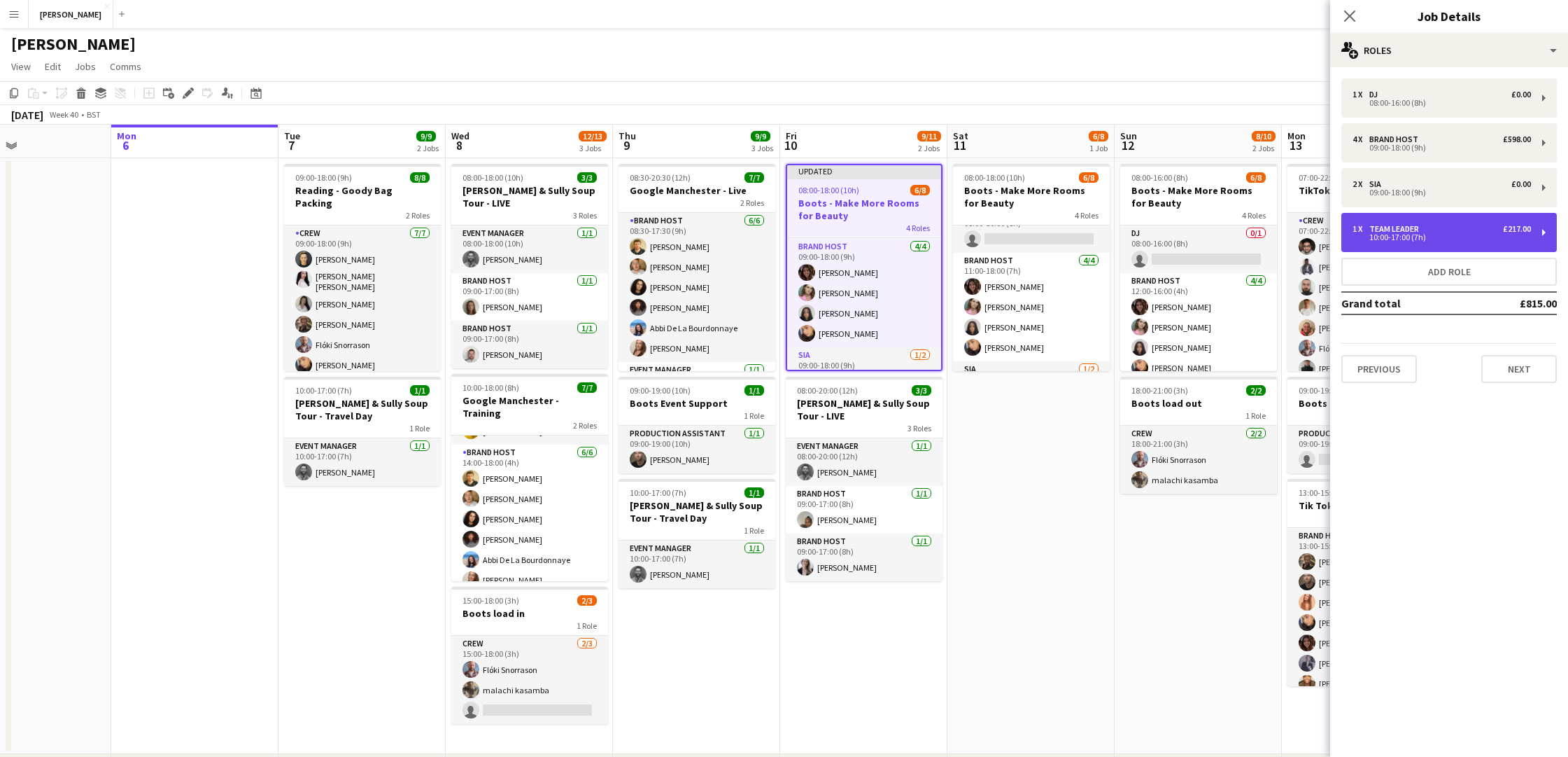
click at [1460, 230] on div "1 x Team Leader £217.00" at bounding box center [1441, 229] width 179 height 9
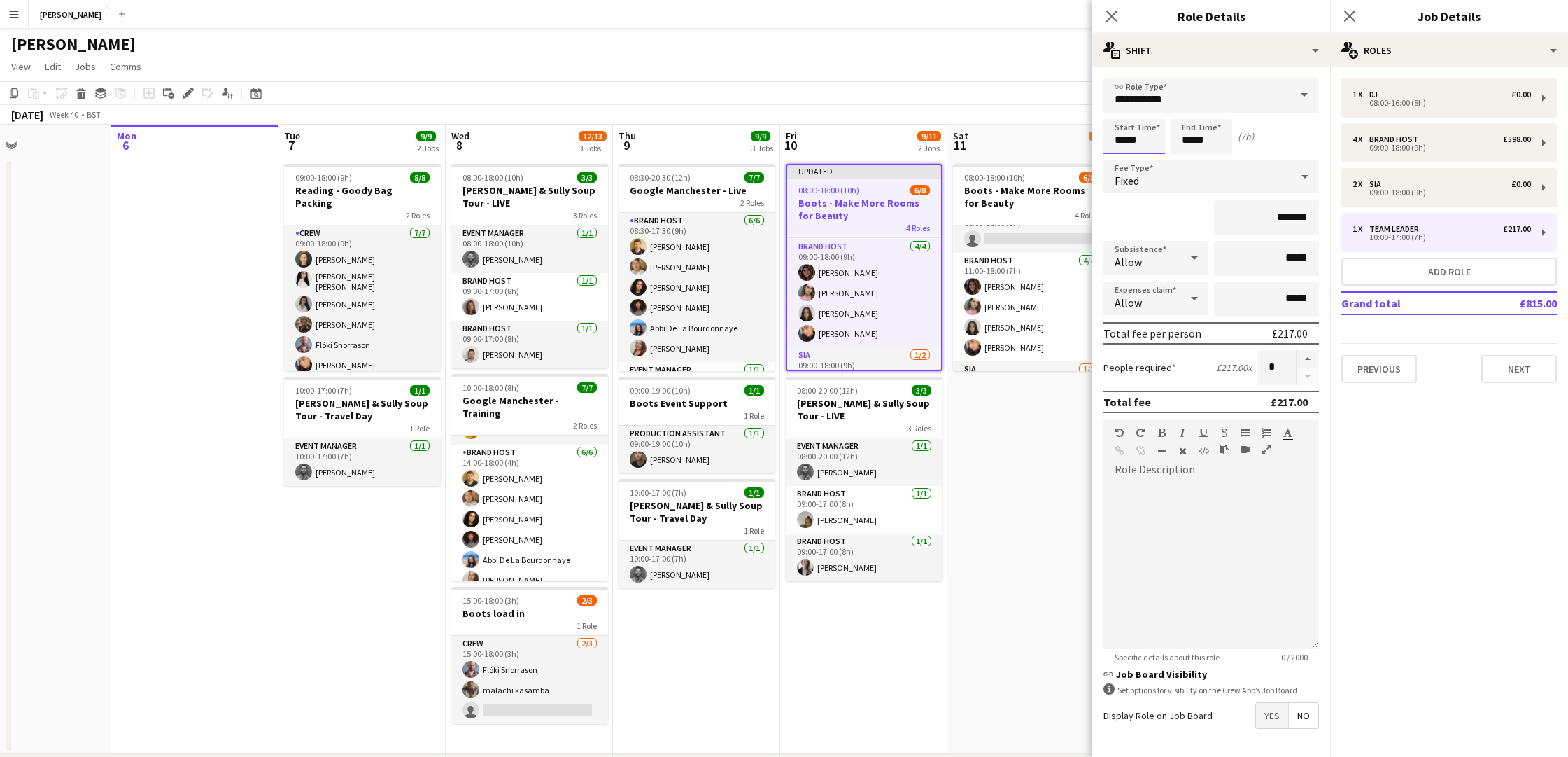
click at [1124, 137] on input "*****" at bounding box center [1134, 136] width 62 height 35
type input "*****"
click at [1192, 135] on input "*****" at bounding box center [1201, 136] width 62 height 35
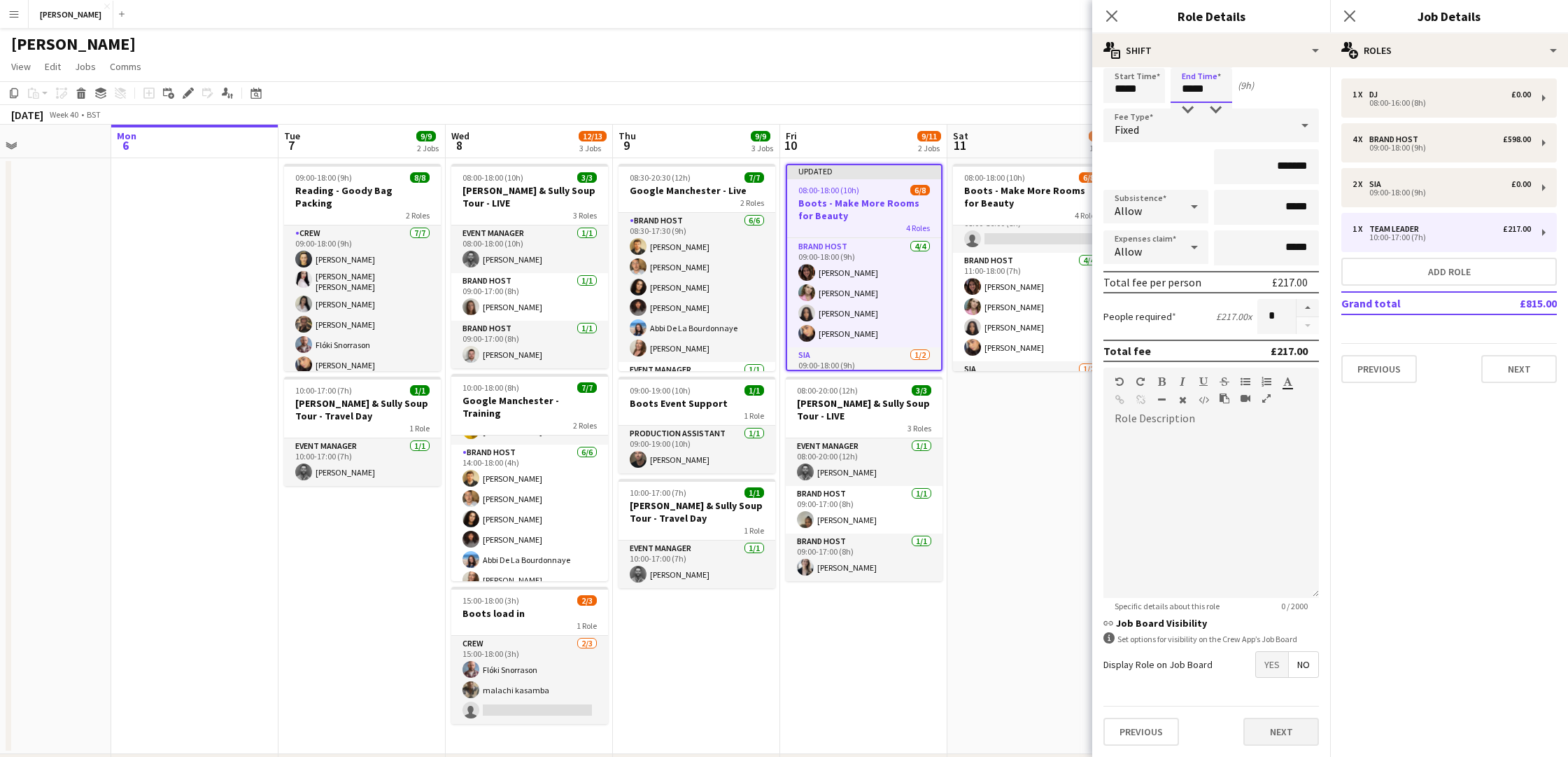
type input "*****"
click at [1281, 745] on button "Next" at bounding box center [1281, 731] width 76 height 28
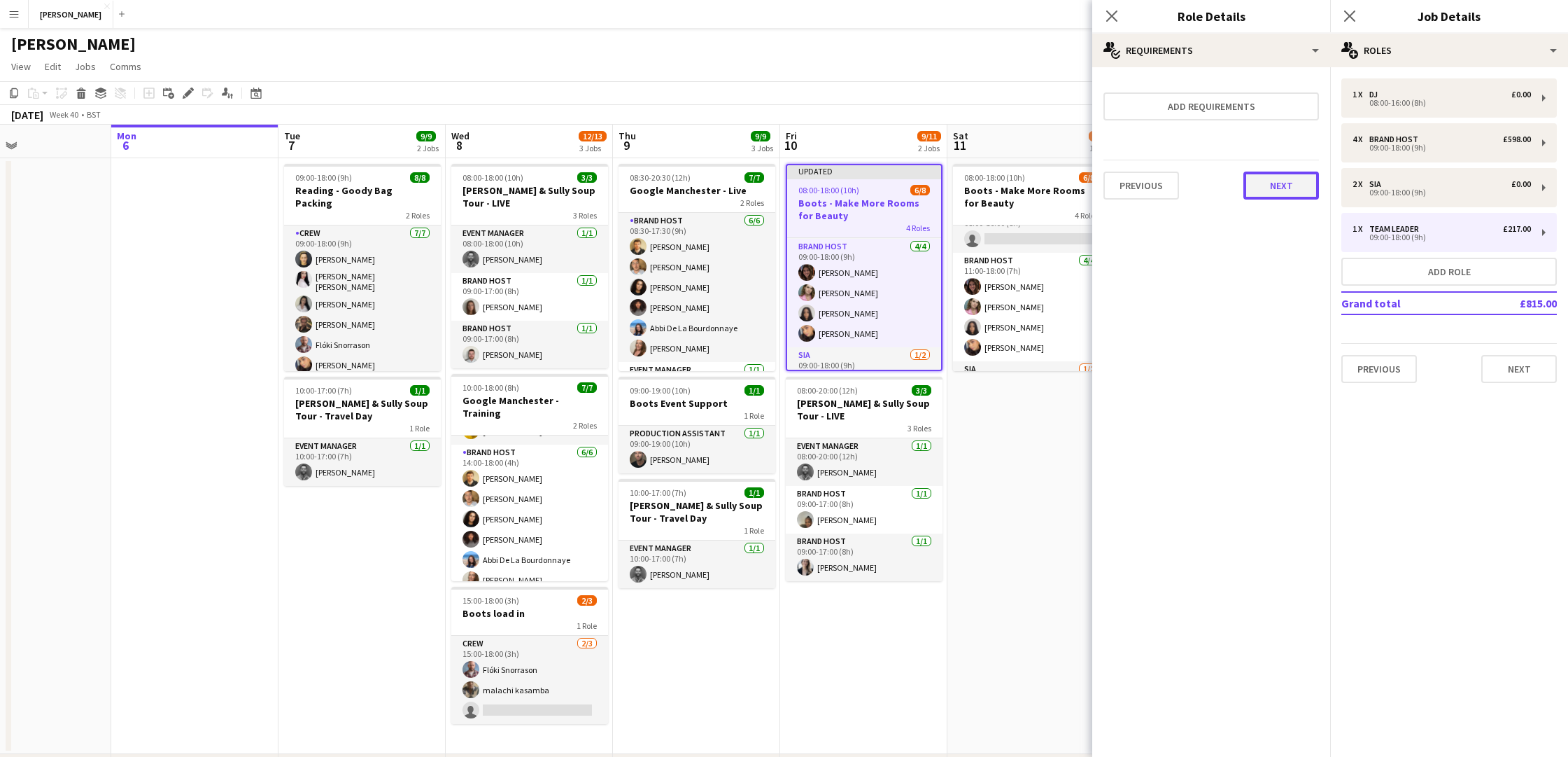
click at [1290, 179] on button "Next" at bounding box center [1281, 185] width 76 height 28
click at [1290, 187] on button "Finish" at bounding box center [1293, 187] width 52 height 28
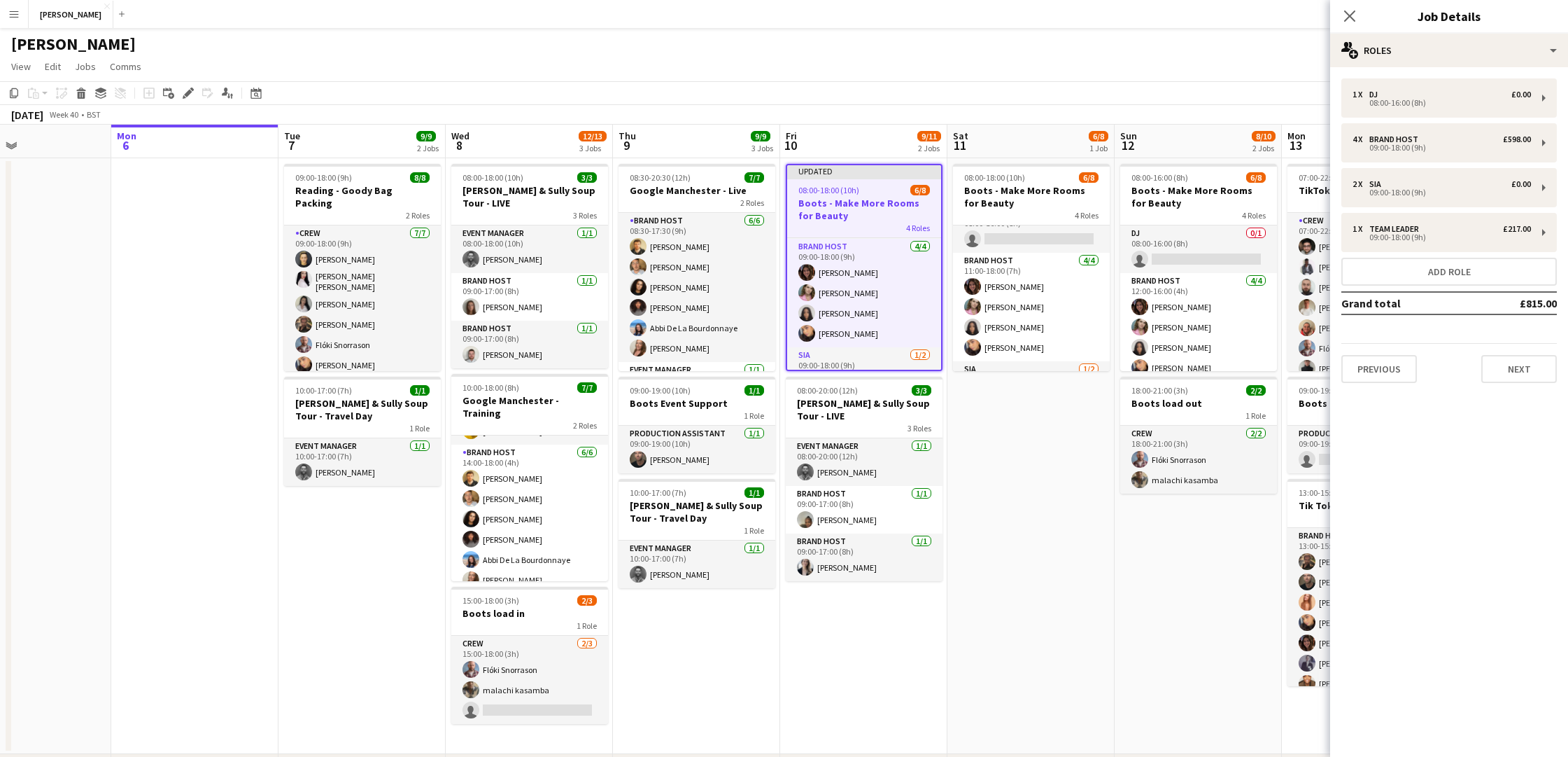
click at [1055, 464] on app-date-cell "08:00-18:00 (10h) 6/8 Boots - Make More Rooms for Beauty 4 Roles DJ 0/1 08:00-1…" at bounding box center [1030, 456] width 167 height 596
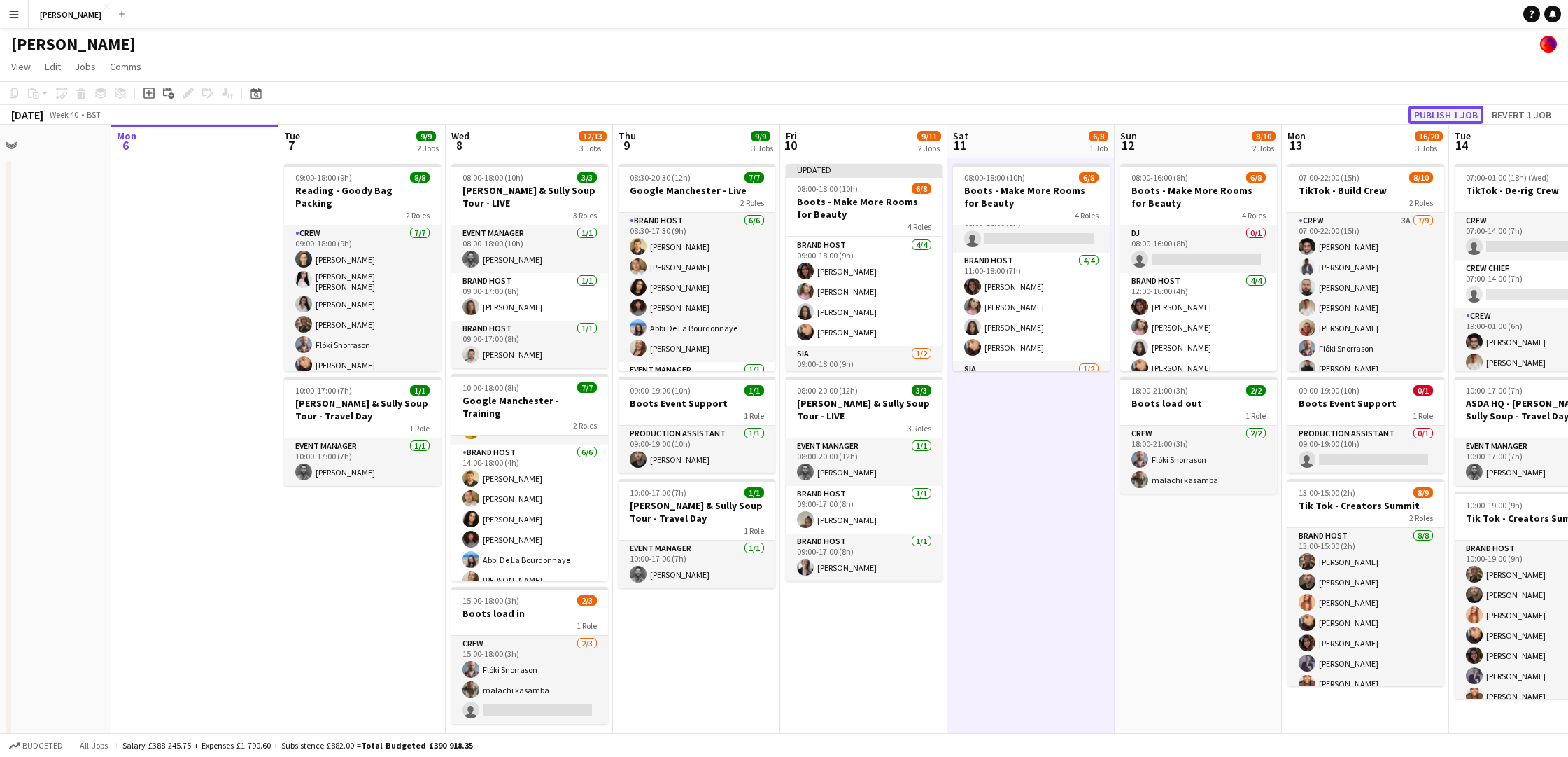
click at [1432, 108] on button "Publish 1 job" at bounding box center [1445, 115] width 75 height 18
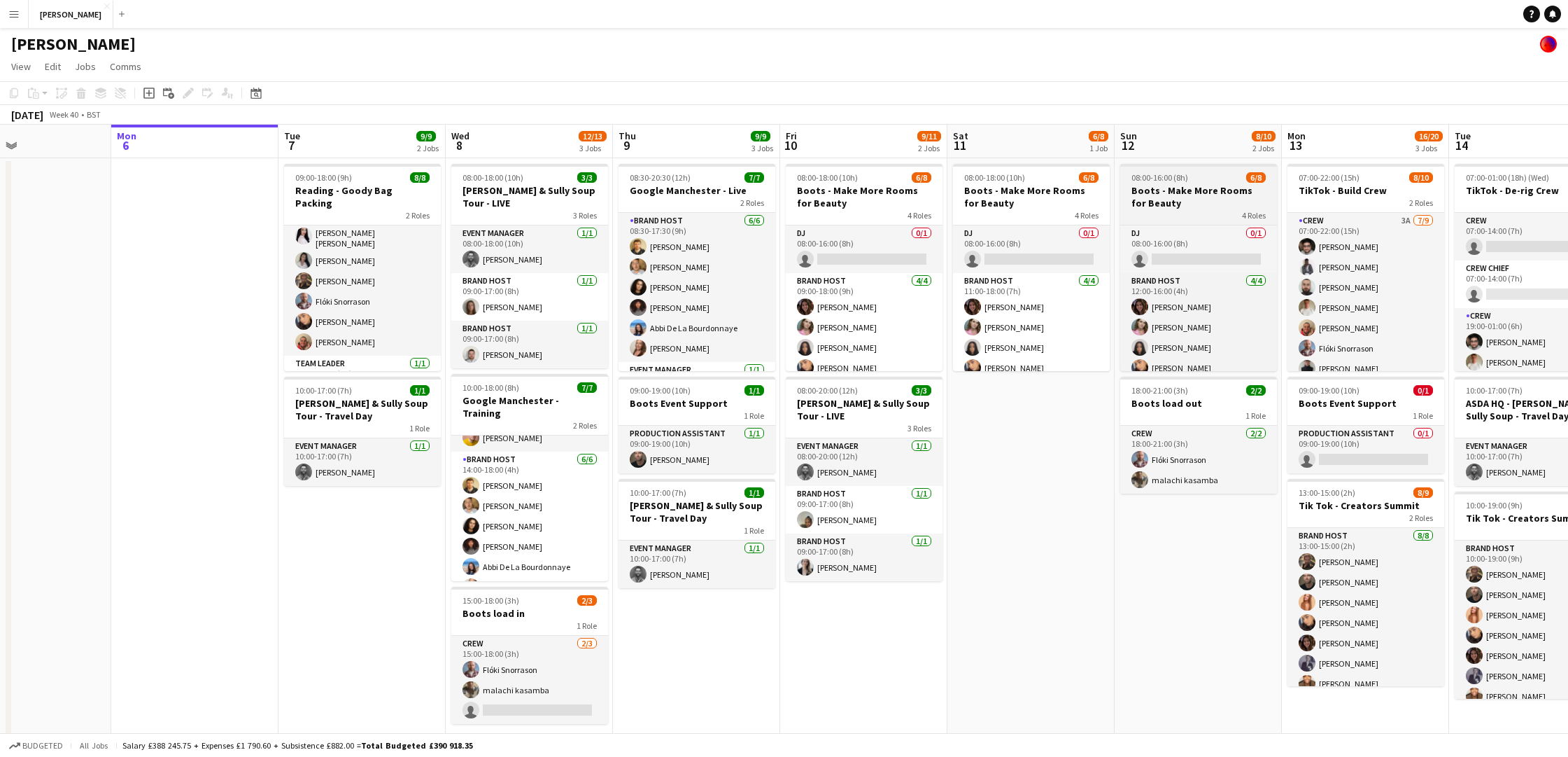
scroll to position [39, 0]
